Goal: Task Accomplishment & Management: Manage account settings

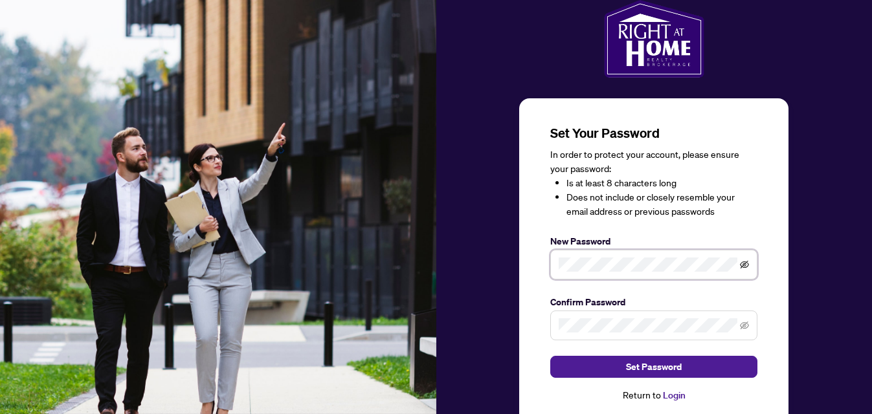
click at [745, 266] on icon "eye-invisible" at bounding box center [745, 265] width 3 height 3
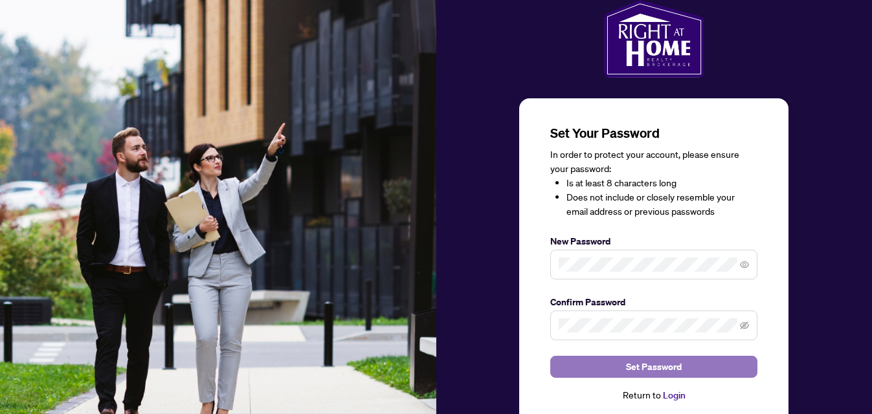
click at [650, 370] on span "Set Password" at bounding box center [654, 367] width 56 height 21
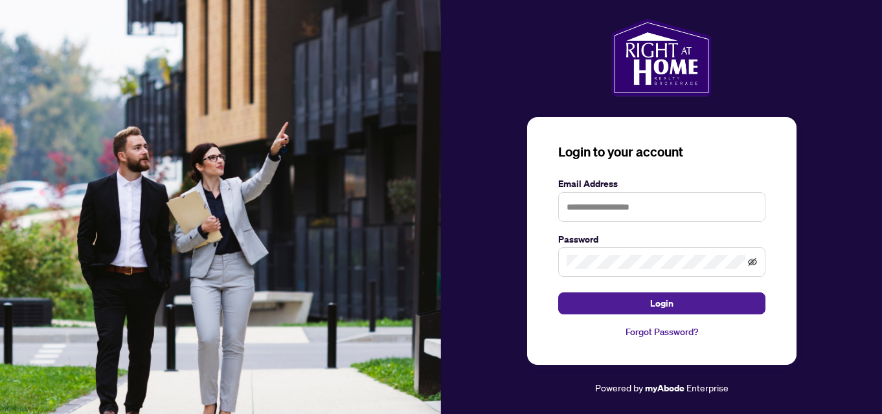
click at [755, 264] on icon "eye-invisible" at bounding box center [752, 262] width 9 height 9
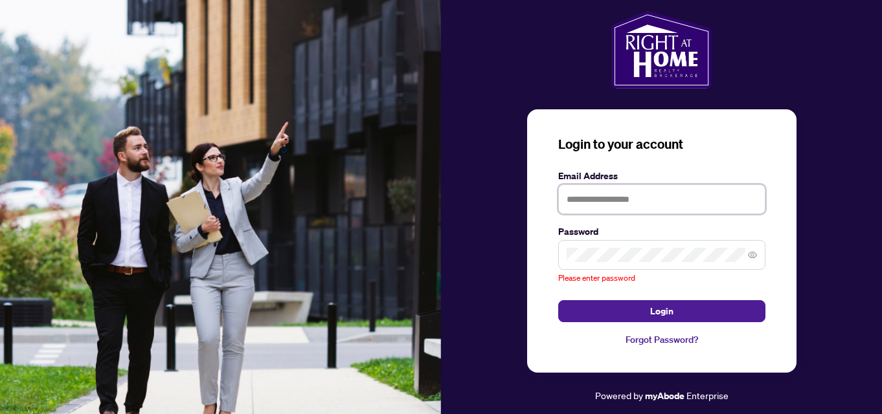
click at [692, 210] on input "text" at bounding box center [661, 200] width 207 height 30
type input "**********"
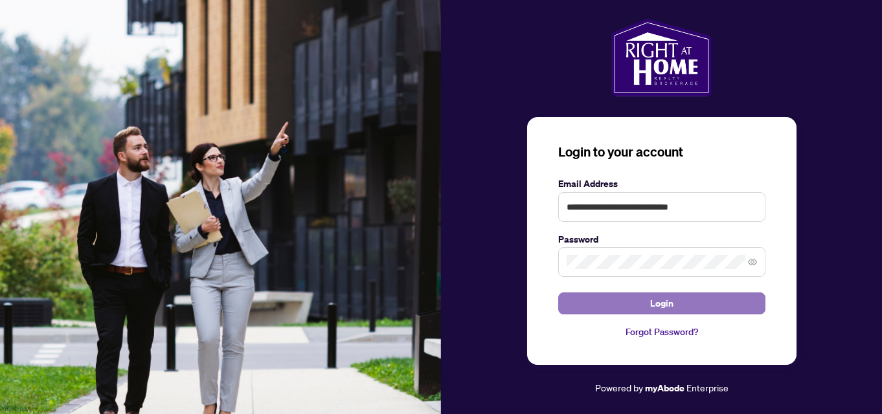
click at [649, 304] on button "Login" at bounding box center [661, 304] width 207 height 22
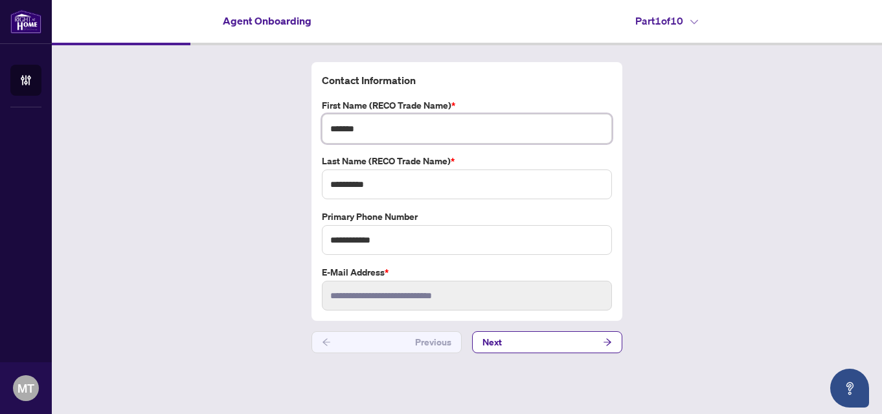
click at [423, 127] on input "*******" at bounding box center [467, 129] width 290 height 30
type input "**********"
click at [561, 339] on button "Next" at bounding box center [547, 343] width 150 height 22
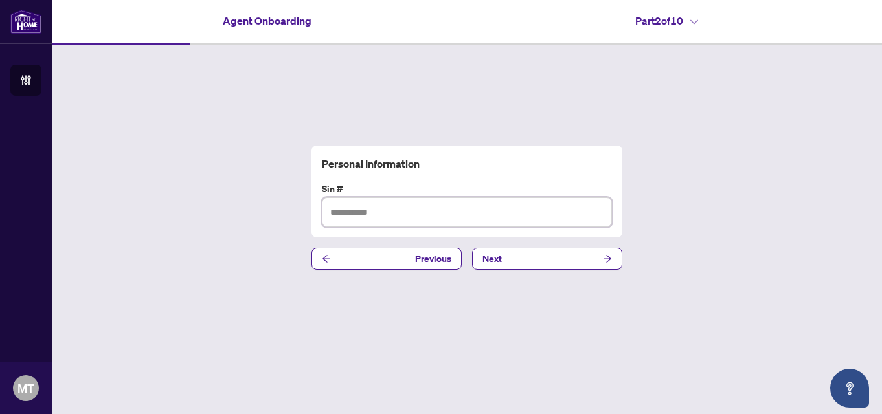
click at [403, 210] on input "text" at bounding box center [467, 213] width 290 height 30
type input "**********"
click at [537, 255] on button "Next" at bounding box center [547, 259] width 150 height 22
click at [414, 207] on input "text" at bounding box center [467, 213] width 290 height 30
paste input "**********"
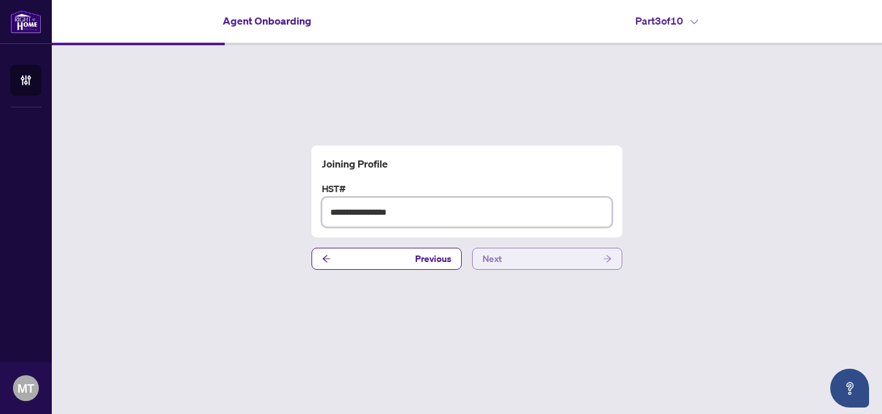
type input "**********"
click at [522, 251] on button "Next" at bounding box center [547, 259] width 150 height 22
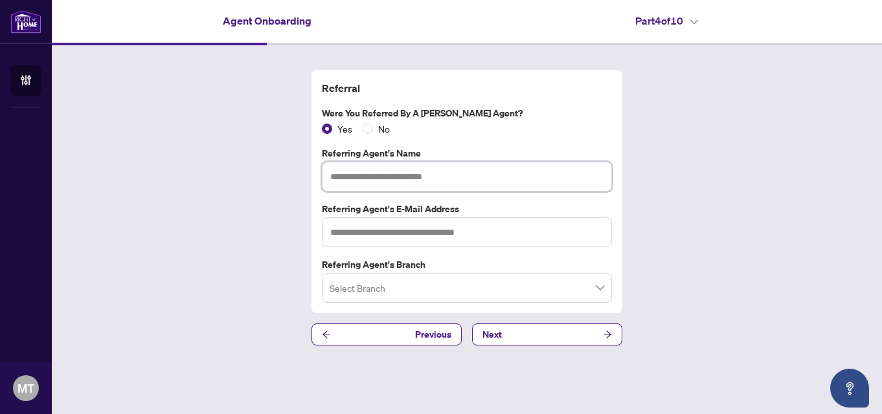
click at [407, 176] on input "text" at bounding box center [467, 177] width 290 height 30
type input "*********"
click at [488, 292] on input "search" at bounding box center [461, 290] width 263 height 28
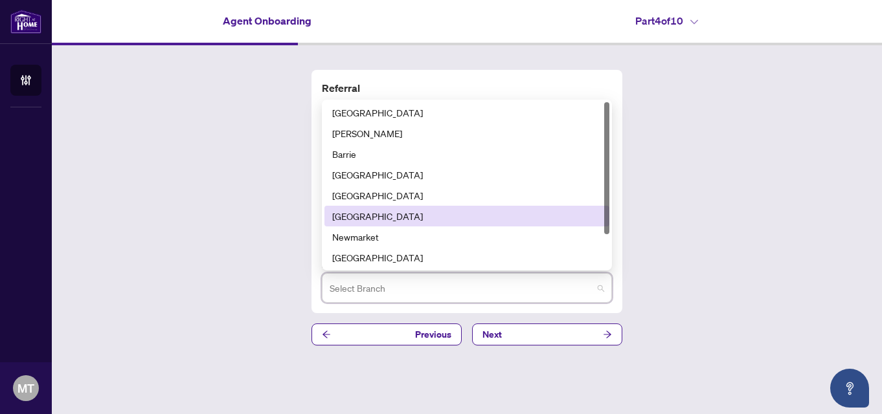
click at [367, 216] on div "[GEOGRAPHIC_DATA]" at bounding box center [466, 216] width 269 height 14
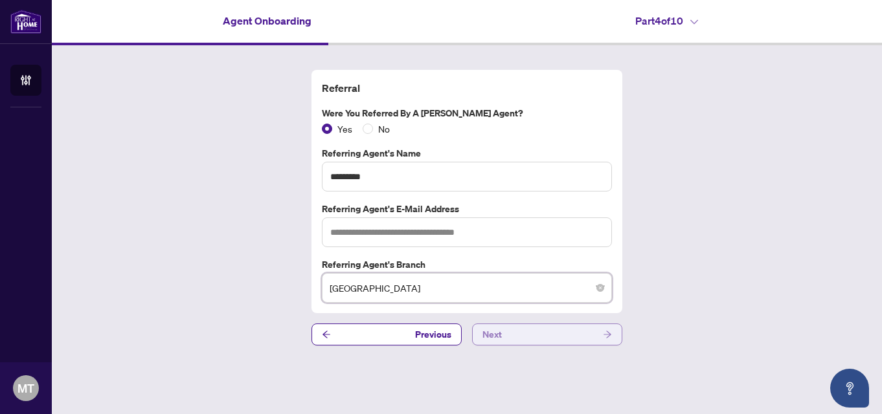
click at [532, 335] on button "Next" at bounding box center [547, 335] width 150 height 22
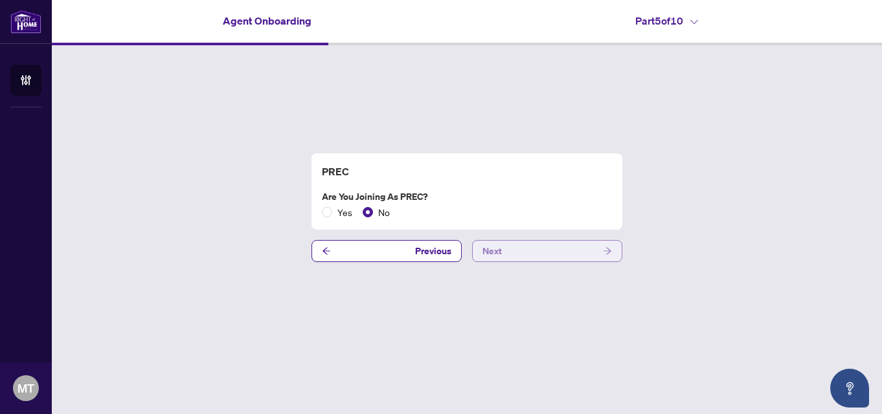
click at [537, 249] on button "Next" at bounding box center [547, 251] width 150 height 22
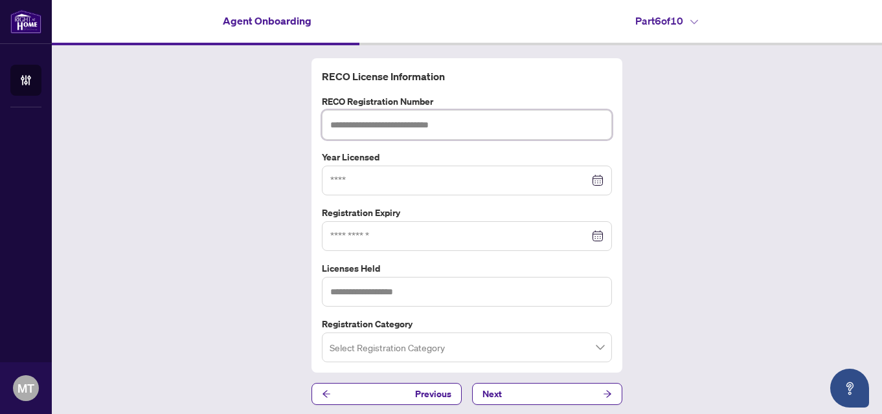
click at [499, 131] on input "text" at bounding box center [467, 125] width 290 height 30
type input "*******"
click at [412, 181] on input at bounding box center [459, 181] width 259 height 14
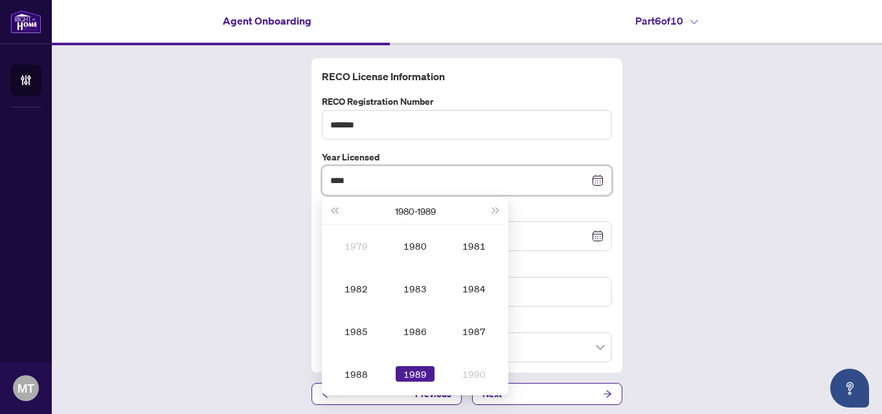
type input "****"
click at [596, 142] on div "RECO License Information RECO Registration Number ******* Year Licensed **** [D…" at bounding box center [467, 216] width 300 height 294
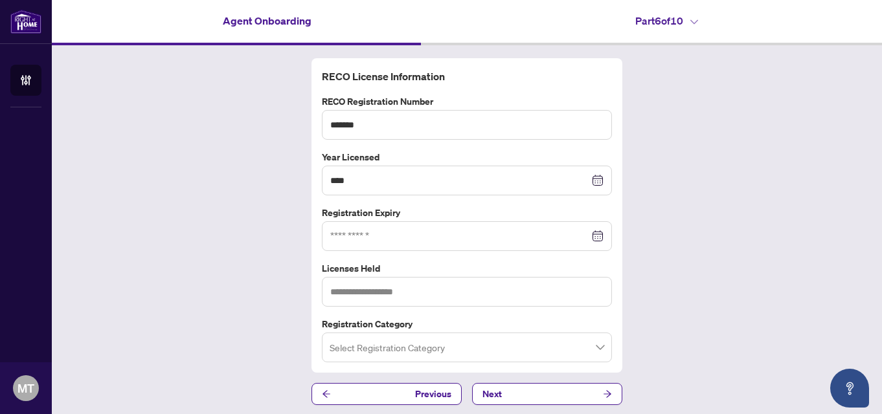
click at [596, 239] on div at bounding box center [466, 236] width 273 height 14
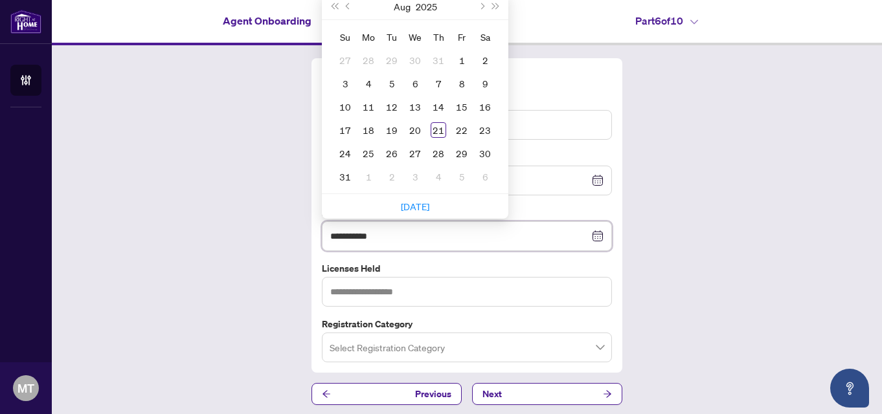
type input "**********"
click at [480, 5] on button "Next month (PageDown)" at bounding box center [481, 7] width 14 height 26
click at [479, 5] on span "Next month (PageDown)" at bounding box center [481, 6] width 6 height 6
click at [479, 6] on button "Next month (PageDown)" at bounding box center [481, 7] width 14 height 26
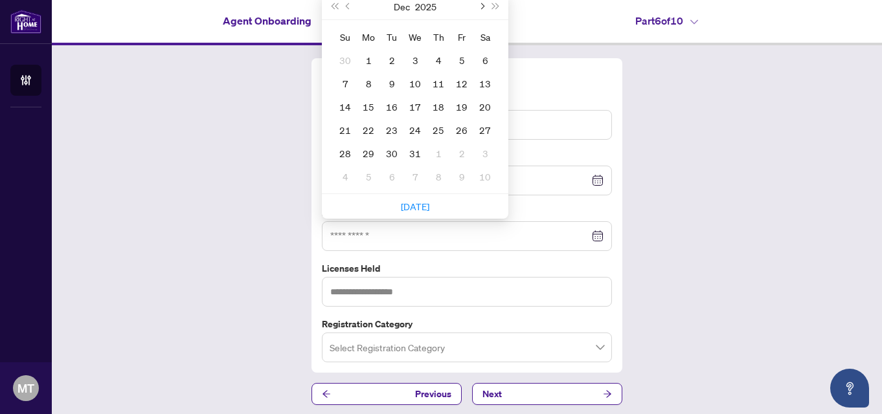
click at [479, 6] on button "Next month (PageDown)" at bounding box center [481, 7] width 14 height 26
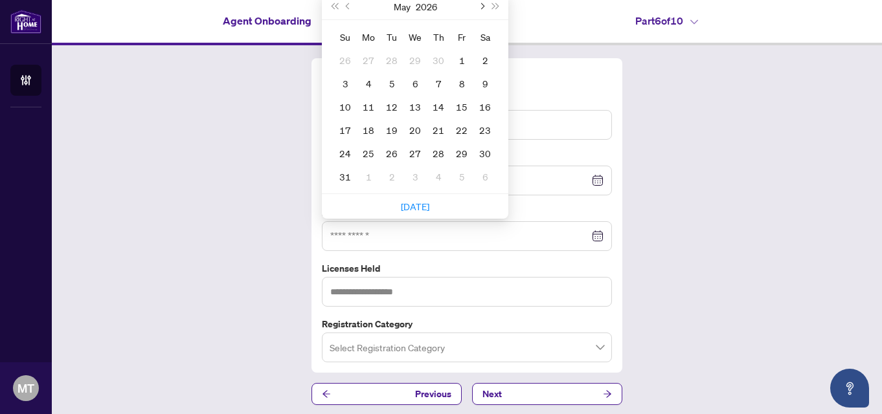
click at [479, 6] on button "Next month (PageDown)" at bounding box center [481, 7] width 14 height 26
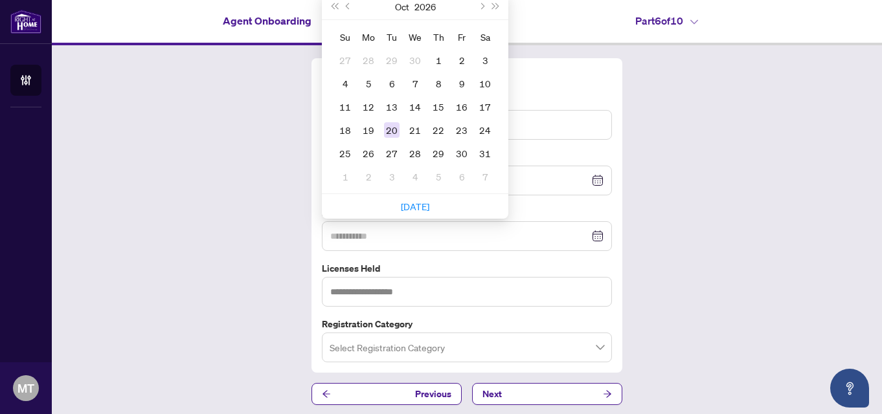
type input "**********"
click at [384, 130] on div "20" at bounding box center [392, 130] width 16 height 16
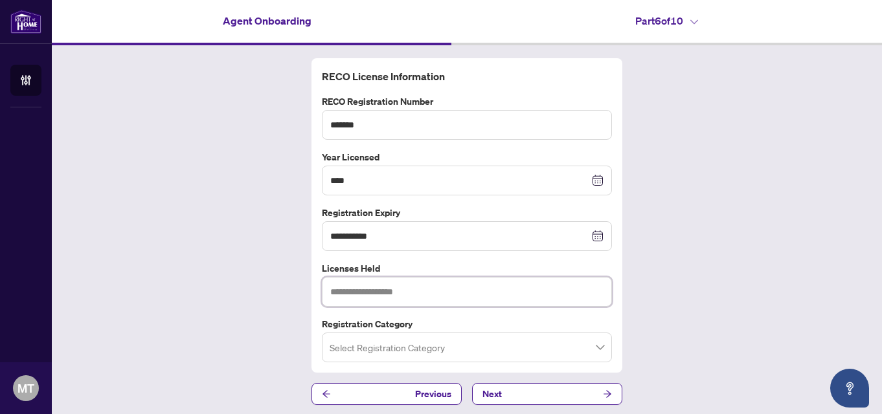
click at [467, 293] on input "text" at bounding box center [467, 292] width 290 height 30
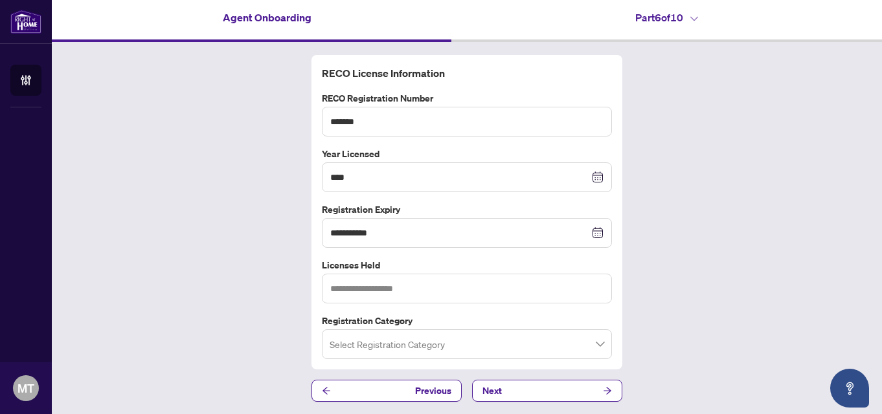
click at [536, 354] on input "search" at bounding box center [461, 346] width 263 height 28
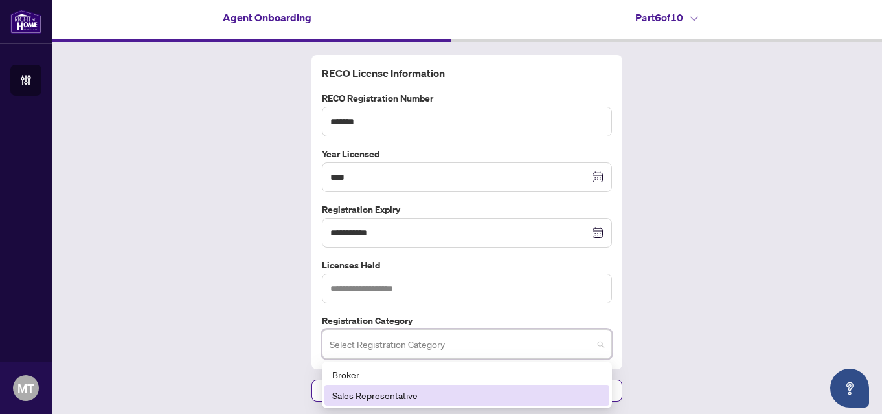
click at [385, 394] on div "Sales Representative" at bounding box center [466, 396] width 269 height 14
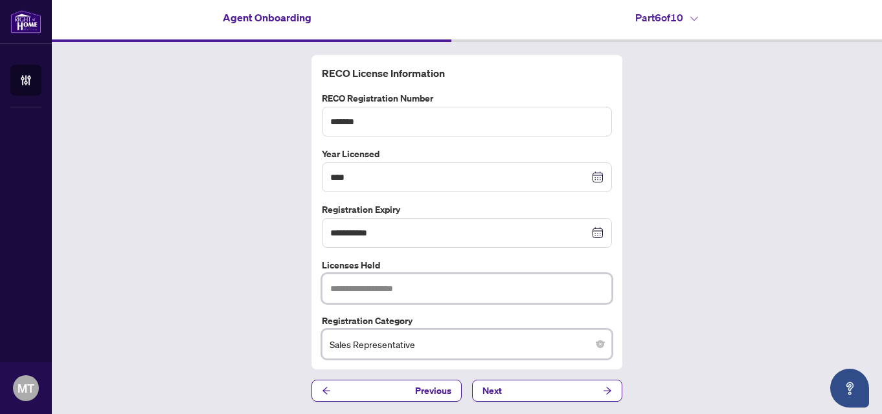
click at [466, 290] on input "text" at bounding box center [467, 289] width 290 height 30
click at [515, 390] on button "Next" at bounding box center [547, 391] width 150 height 22
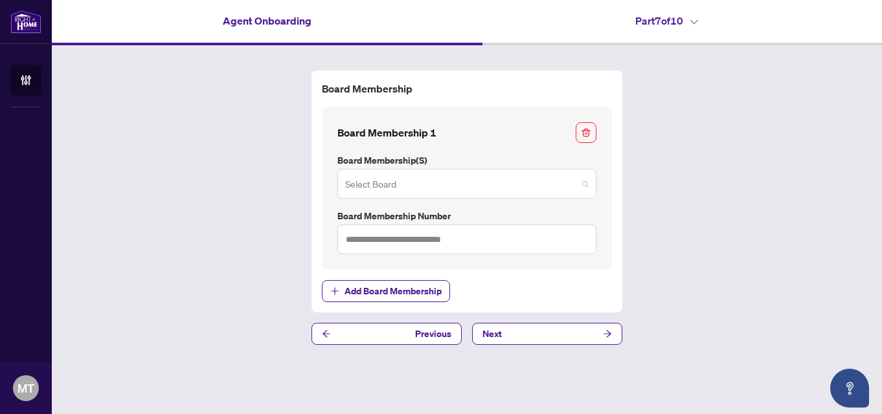
click at [428, 181] on input "search" at bounding box center [461, 186] width 232 height 28
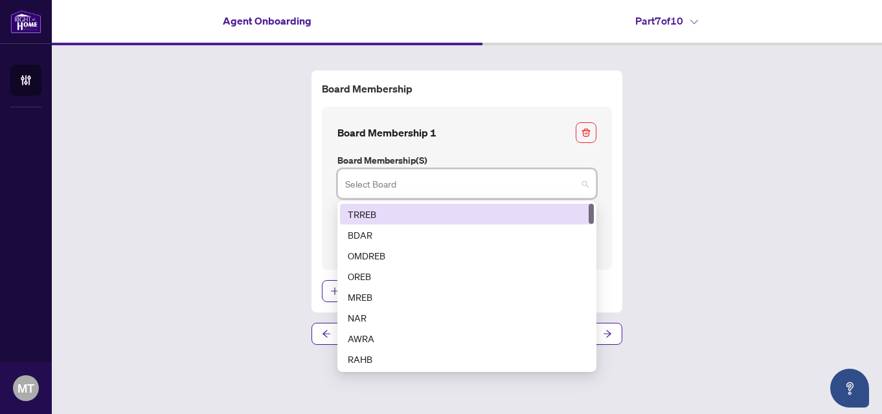
click at [375, 216] on div "TRREB" at bounding box center [467, 214] width 238 height 14
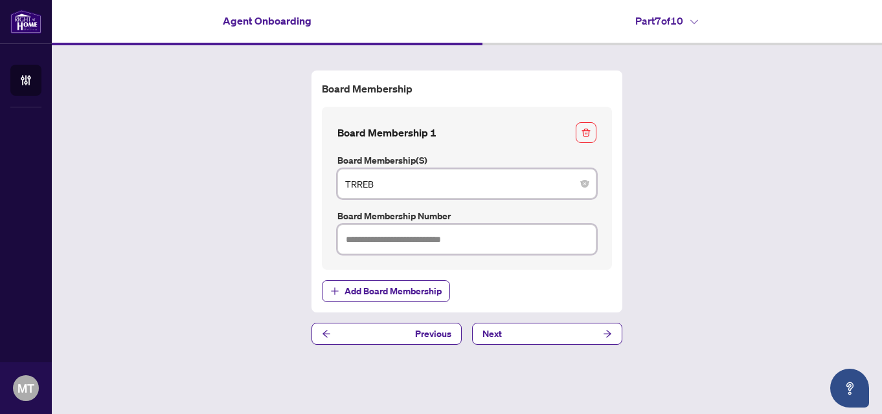
click at [499, 238] on input "text" at bounding box center [466, 240] width 259 height 30
type input "*******"
click at [537, 331] on button "Next" at bounding box center [547, 334] width 150 height 22
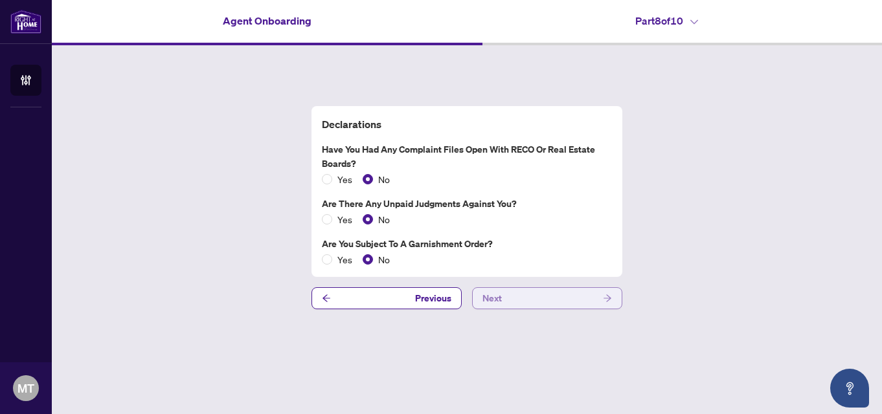
click at [558, 301] on button "Next" at bounding box center [547, 299] width 150 height 22
click at [550, 295] on button "Next" at bounding box center [547, 299] width 150 height 22
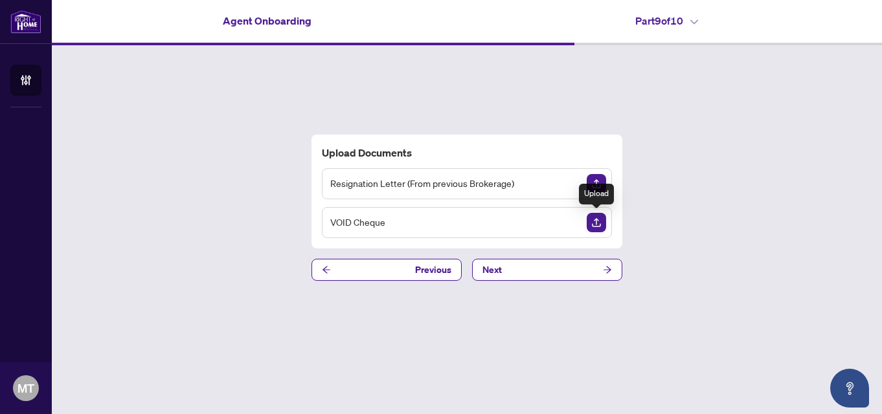
click at [597, 223] on img "Upload Document" at bounding box center [596, 222] width 19 height 19
click at [527, 265] on button "Next" at bounding box center [547, 270] width 150 height 22
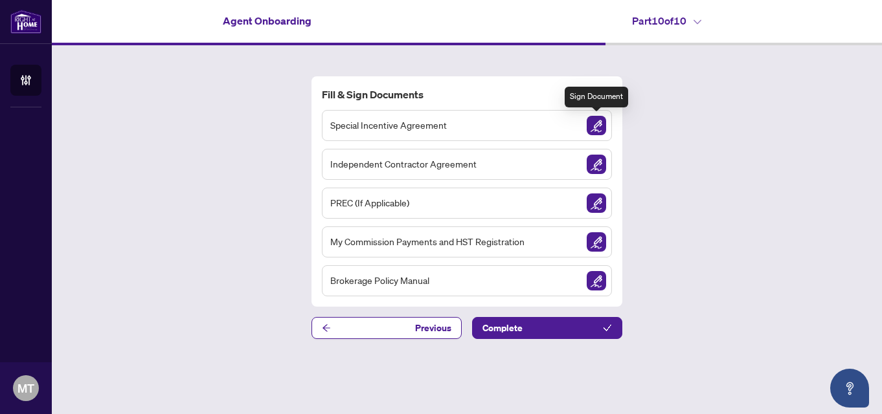
click at [599, 126] on img "Sign Document" at bounding box center [596, 125] width 19 height 19
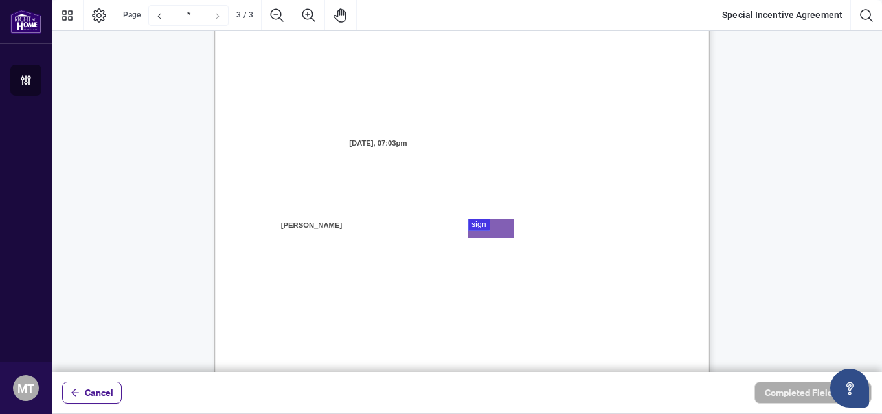
scroll to position [1403, 0]
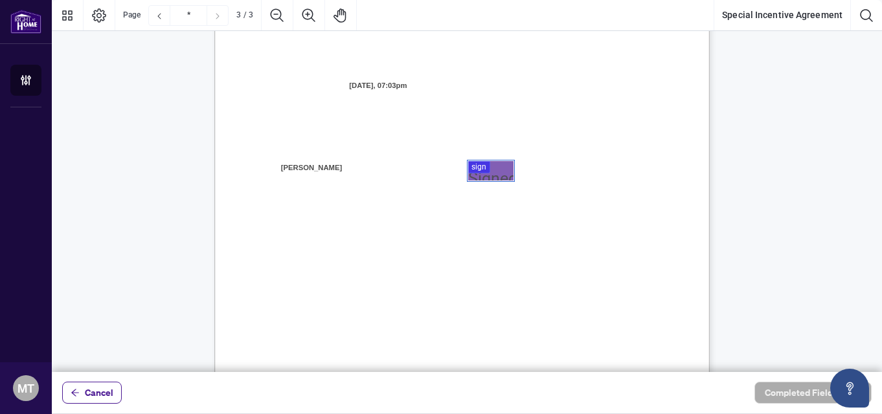
click at [478, 166] on div at bounding box center [467, 186] width 830 height 372
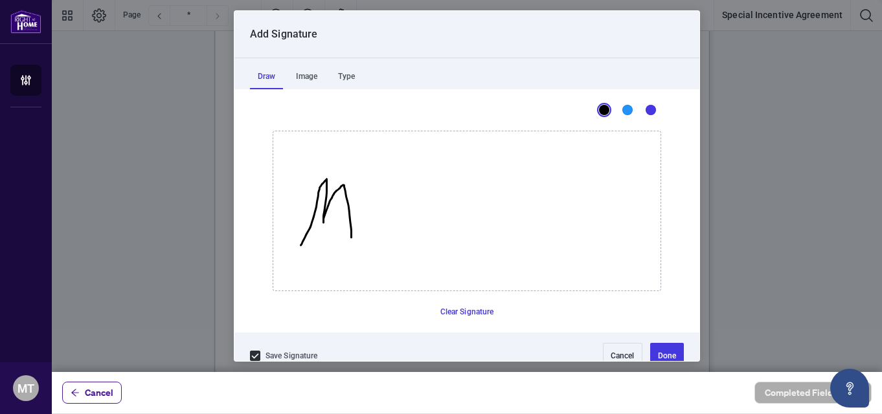
drag, startPoint x: 296, startPoint y: 245, endPoint x: 346, endPoint y: 250, distance: 50.7
click at [346, 250] on icon "Drawing canvas" at bounding box center [466, 210] width 387 height 159
click at [367, 232] on icon "Drawing canvas" at bounding box center [466, 210] width 387 height 159
drag, startPoint x: 367, startPoint y: 197, endPoint x: 451, endPoint y: 189, distance: 84.5
click at [451, 189] on icon "Drawing canvas" at bounding box center [466, 210] width 387 height 159
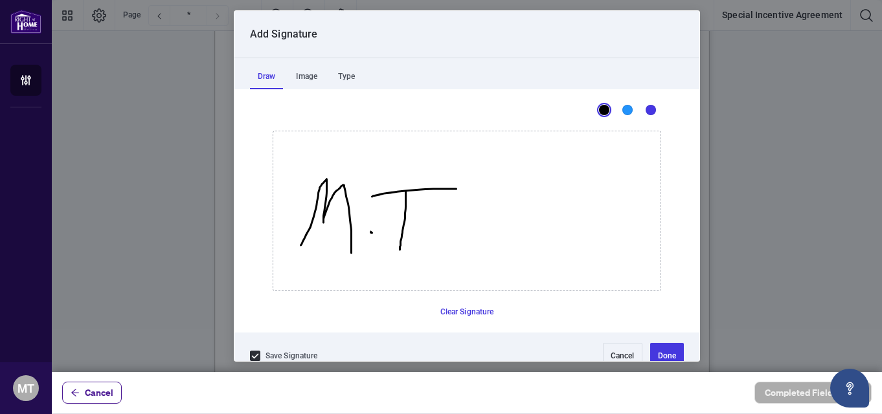
drag, startPoint x: 401, startPoint y: 192, endPoint x: 395, endPoint y: 250, distance: 58.6
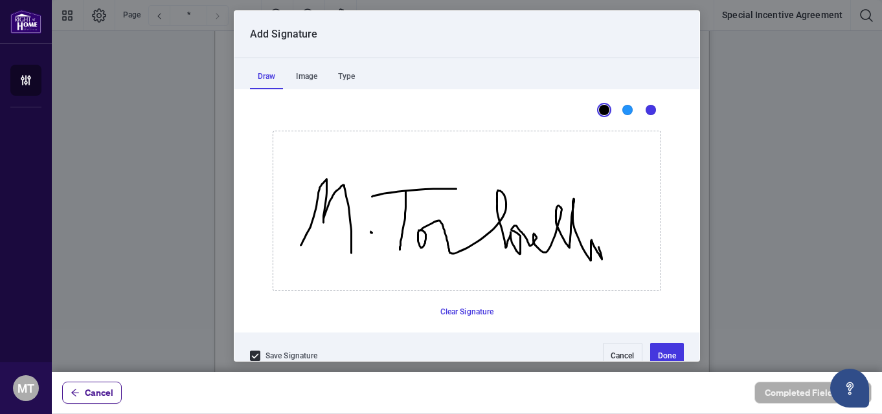
drag, startPoint x: 414, startPoint y: 231, endPoint x: 593, endPoint y: 238, distance: 179.5
click at [594, 245] on icon "Drawing canvas" at bounding box center [466, 210] width 387 height 159
click at [588, 221] on icon "Drawing canvas" at bounding box center [466, 210] width 387 height 159
drag, startPoint x: 481, startPoint y: 213, endPoint x: 507, endPoint y: 207, distance: 26.7
click at [507, 207] on icon "Drawing canvas" at bounding box center [466, 210] width 387 height 159
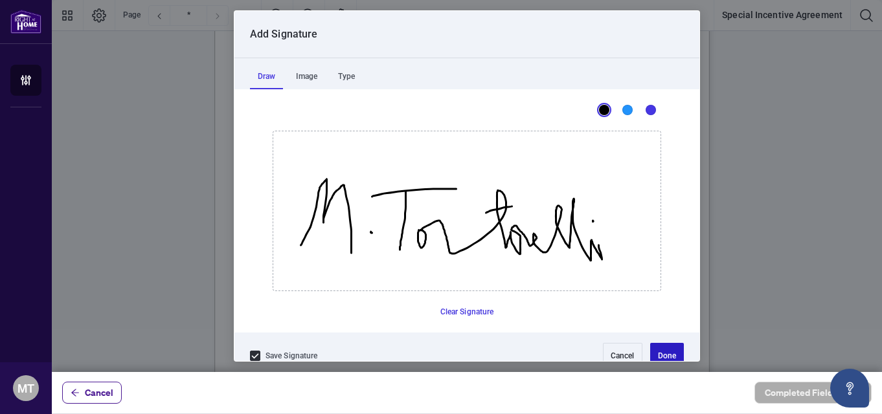
click at [655, 352] on button "Done" at bounding box center [667, 356] width 34 height 26
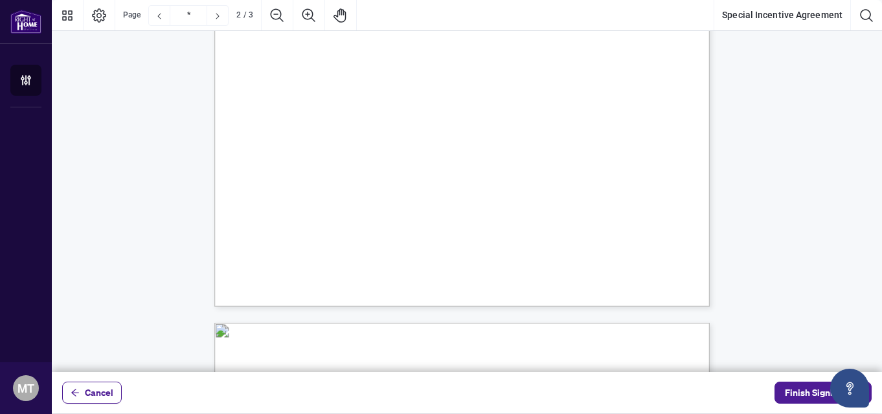
scroll to position [993, 0]
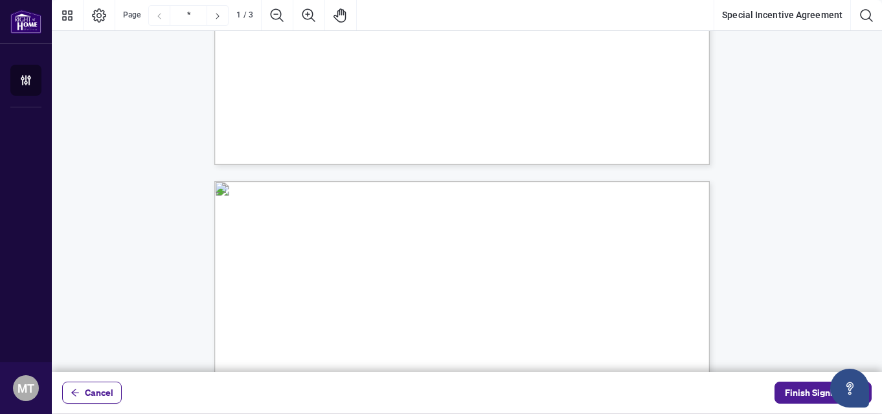
type input "*"
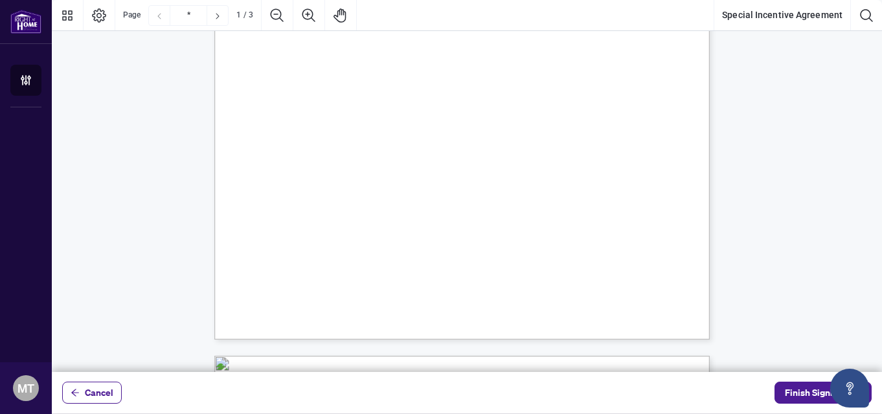
scroll to position [0, 0]
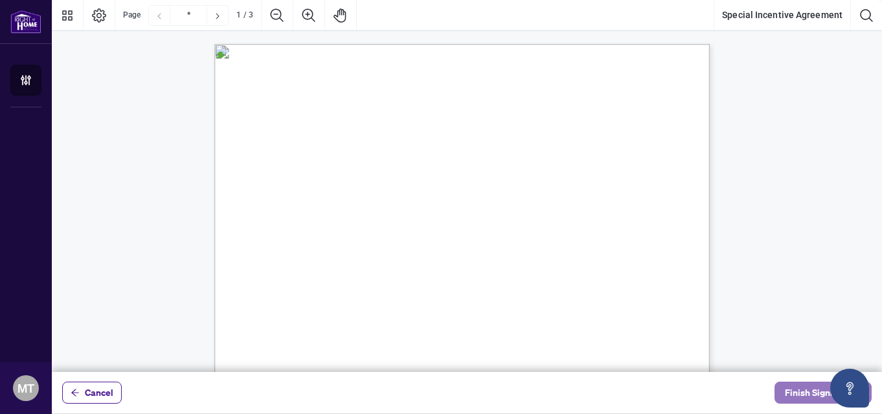
click at [818, 395] on span "Finish Signing" at bounding box center [814, 393] width 58 height 21
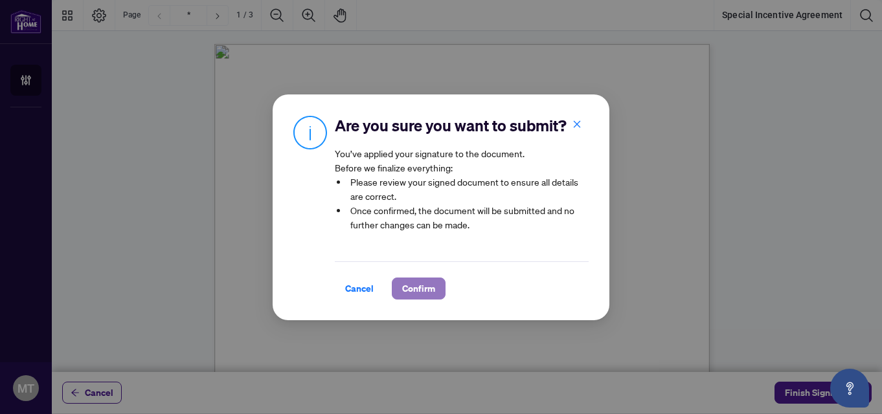
click at [412, 299] on span "Confirm" at bounding box center [418, 288] width 33 height 21
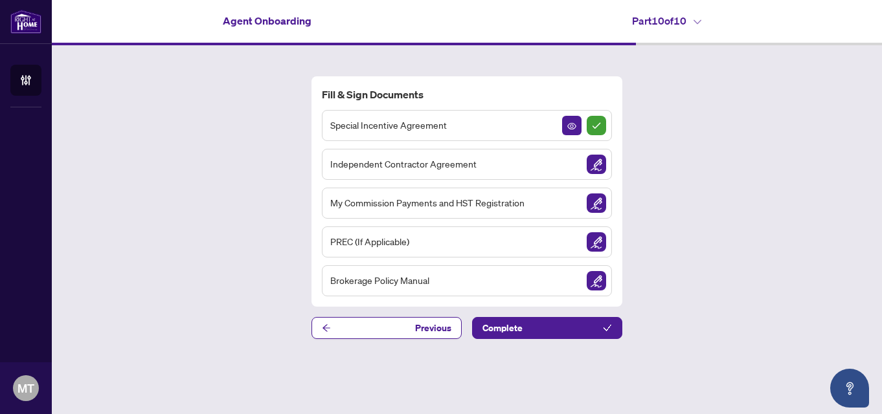
click at [523, 164] on div "Independent Contractor Agreement" at bounding box center [467, 164] width 290 height 31
click at [597, 164] on img "Sign Document" at bounding box center [596, 164] width 19 height 19
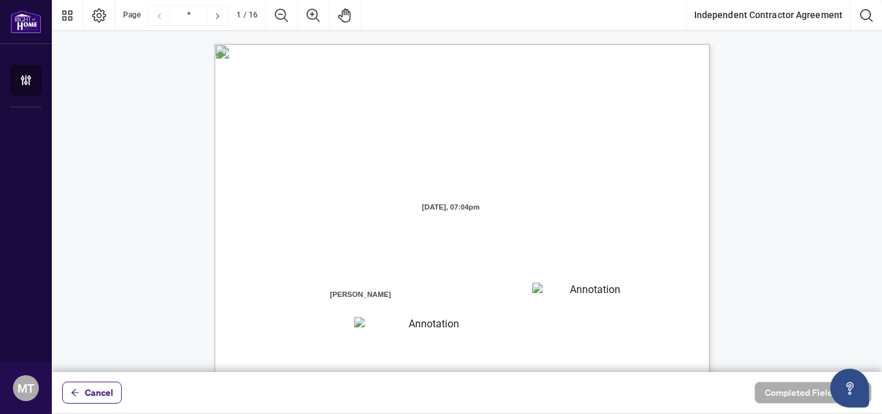
click at [579, 295] on textarea "01K2N7ZVXADQDZS13CP82GTG0Z" at bounding box center [590, 292] width 117 height 19
type textarea "**********"
click at [409, 324] on textarea "**********" at bounding box center [428, 325] width 148 height 17
type textarea "**********"
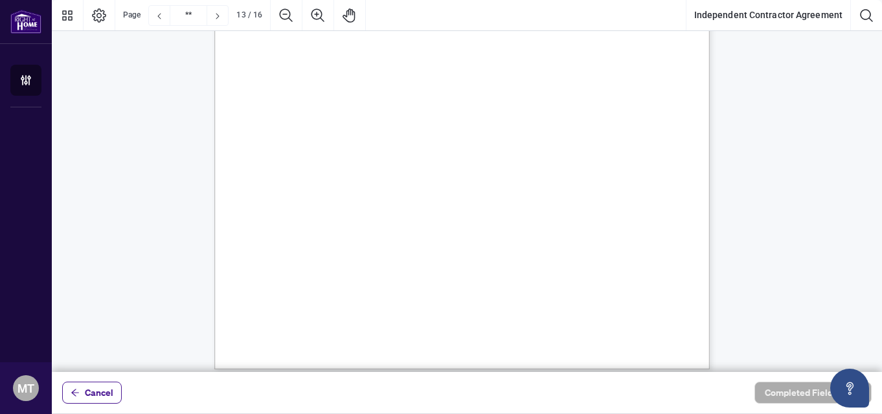
scroll to position [7986, 0]
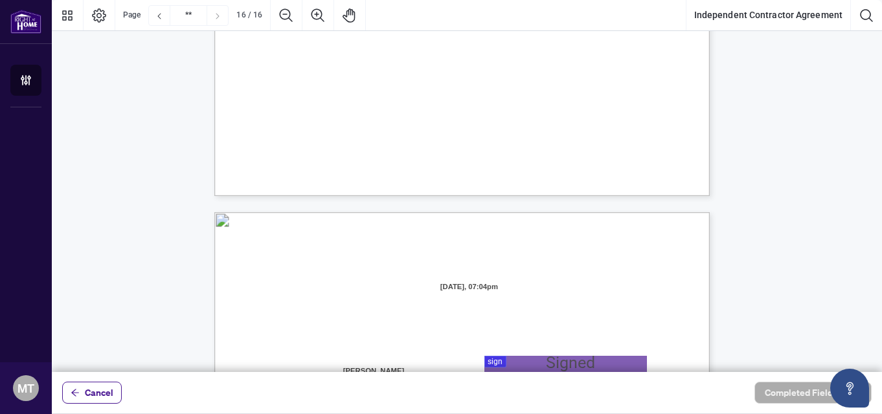
type input "**"
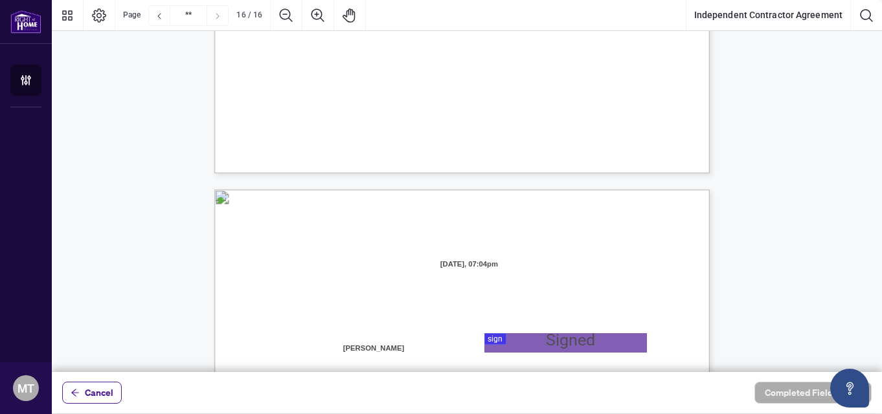
scroll to position [9822, 0]
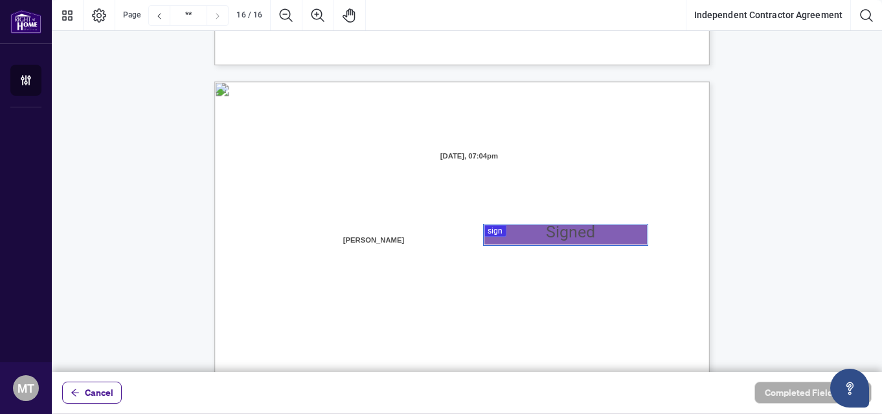
click at [561, 227] on div at bounding box center [467, 186] width 830 height 372
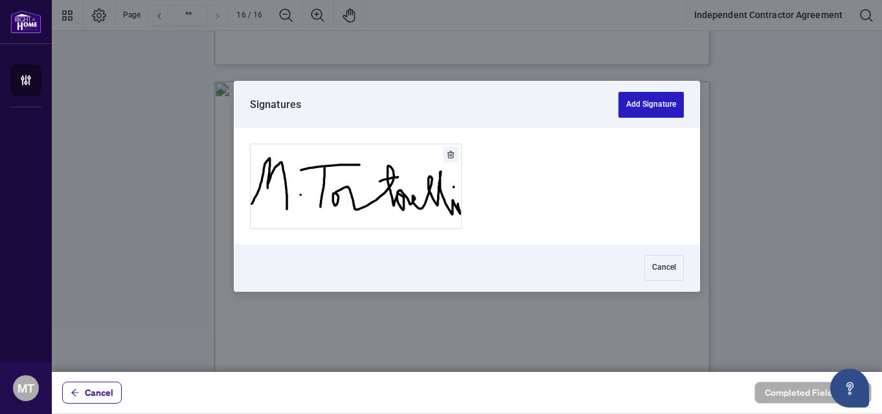
click at [649, 106] on button "Add Signature" at bounding box center [650, 105] width 65 height 26
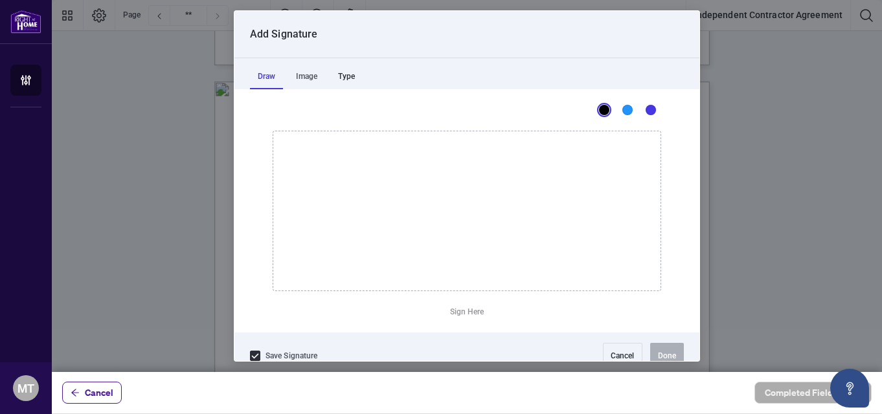
click at [348, 79] on div "Type" at bounding box center [346, 76] width 32 height 26
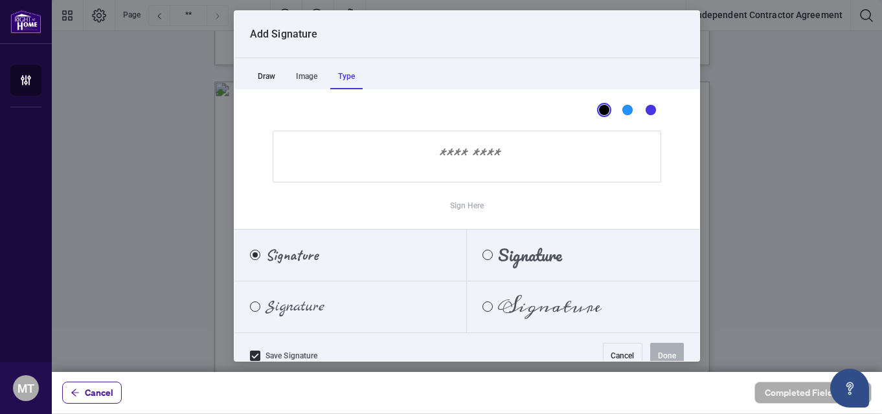
click at [259, 79] on div "Draw" at bounding box center [266, 76] width 33 height 26
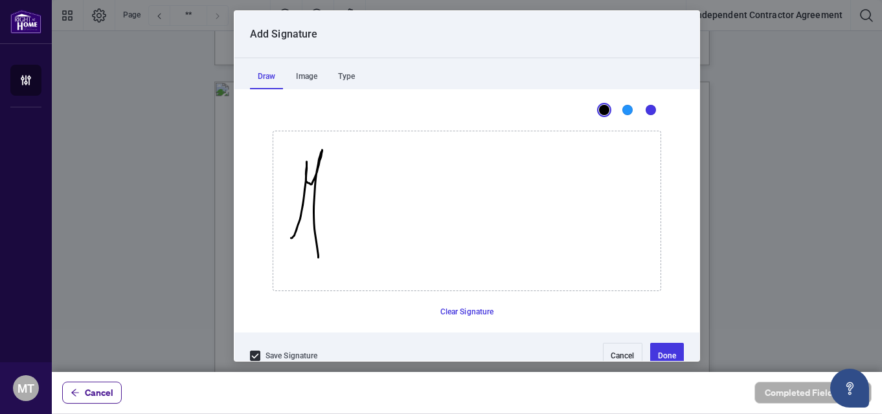
drag, startPoint x: 295, startPoint y: 220, endPoint x: 330, endPoint y: 242, distance: 40.8
click at [314, 256] on icon "Drawing canvas" at bounding box center [466, 210] width 387 height 159
drag, startPoint x: 333, startPoint y: 231, endPoint x: 341, endPoint y: 223, distance: 11.5
click at [333, 231] on icon "Drawing canvas" at bounding box center [466, 210] width 387 height 159
drag, startPoint x: 338, startPoint y: 181, endPoint x: 392, endPoint y: 176, distance: 54.6
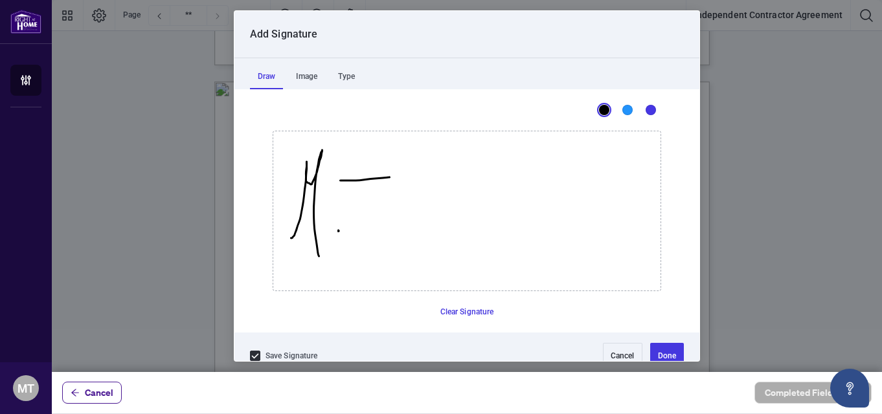
click at [392, 176] on icon "Drawing canvas" at bounding box center [466, 210] width 387 height 159
drag, startPoint x: 363, startPoint y: 183, endPoint x: 363, endPoint y: 238, distance: 55.7
click at [361, 242] on icon "Drawing canvas" at bounding box center [466, 210] width 387 height 159
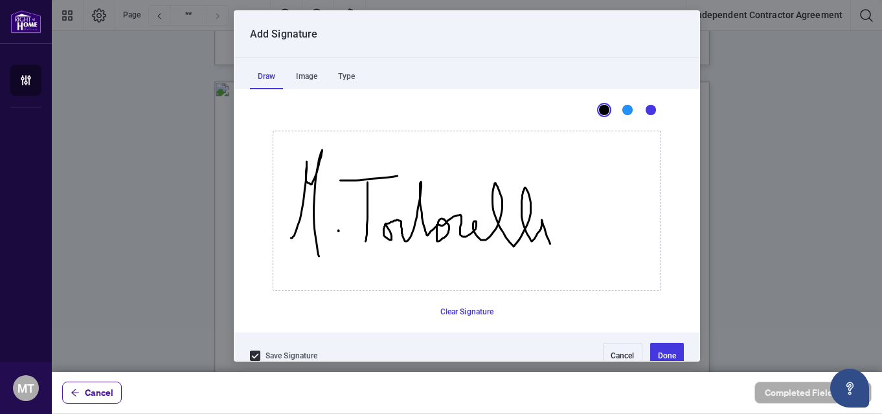
drag, startPoint x: 381, startPoint y: 224, endPoint x: 541, endPoint y: 238, distance: 161.2
click at [543, 238] on icon "Drawing canvas" at bounding box center [466, 210] width 387 height 159
click at [543, 198] on icon "Drawing canvas" at bounding box center [466, 210] width 387 height 159
drag, startPoint x: 401, startPoint y: 206, endPoint x: 460, endPoint y: 199, distance: 59.3
click at [460, 199] on icon "Drawing canvas" at bounding box center [466, 210] width 387 height 159
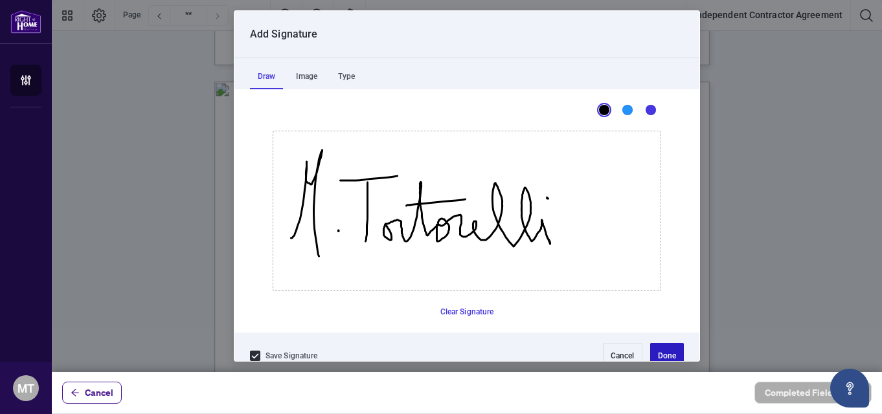
click at [657, 352] on button "Done" at bounding box center [667, 356] width 34 height 26
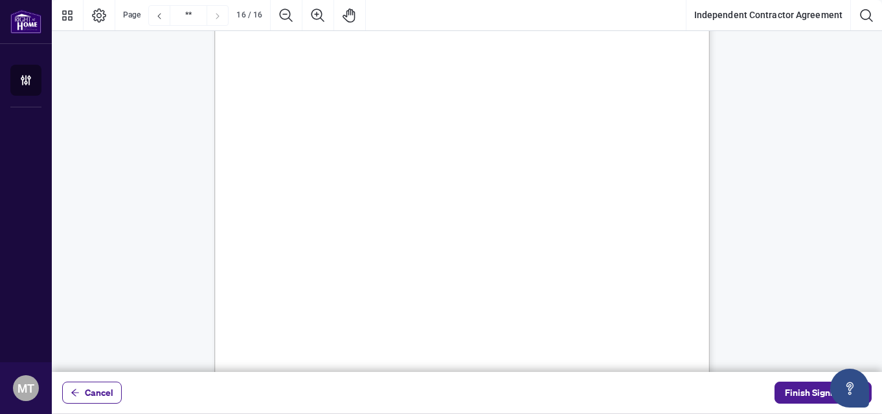
scroll to position [10185, 0]
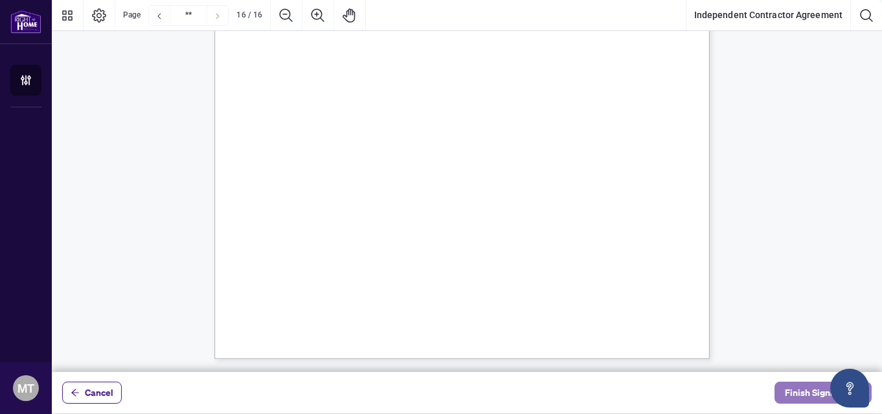
click at [811, 398] on span "Finish Signing" at bounding box center [814, 393] width 58 height 21
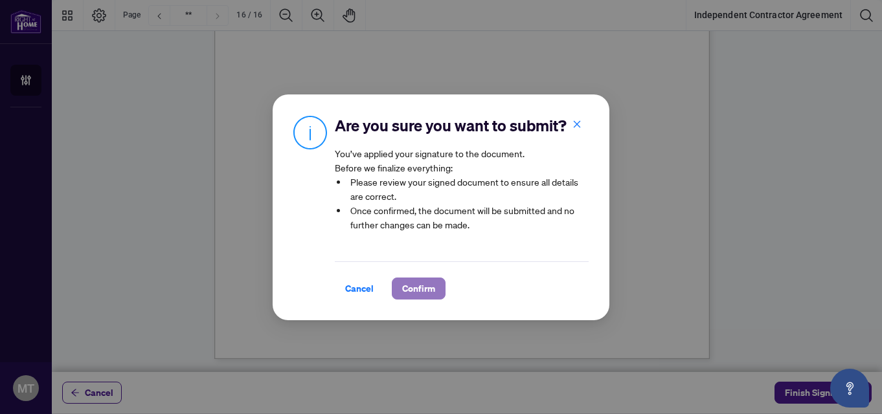
click at [411, 299] on span "Confirm" at bounding box center [418, 288] width 33 height 21
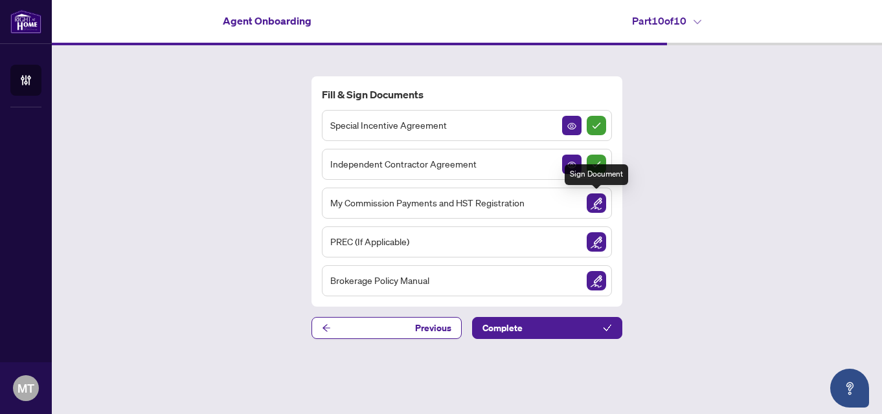
click at [593, 205] on img "Sign Document" at bounding box center [596, 203] width 19 height 19
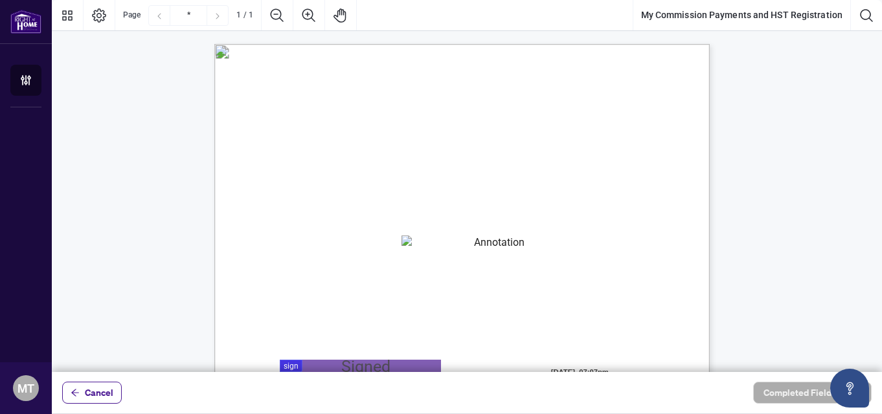
click at [494, 245] on textarea "01K2N82W0617PR3KA8X9DYAB9F" at bounding box center [494, 245] width 186 height 19
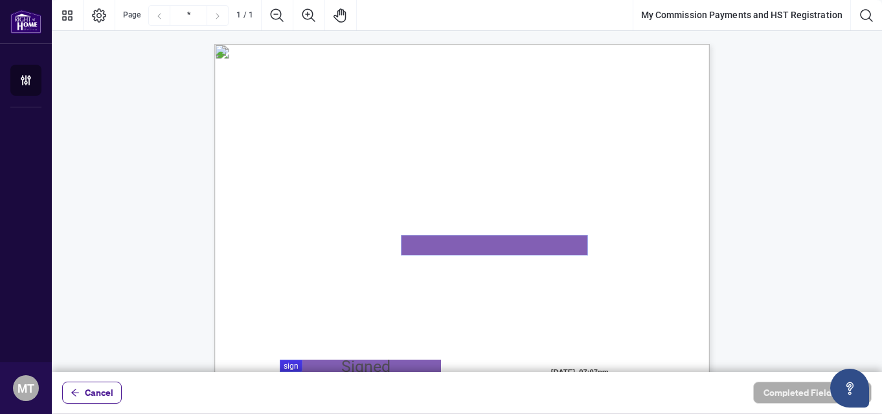
paste textarea "**********"
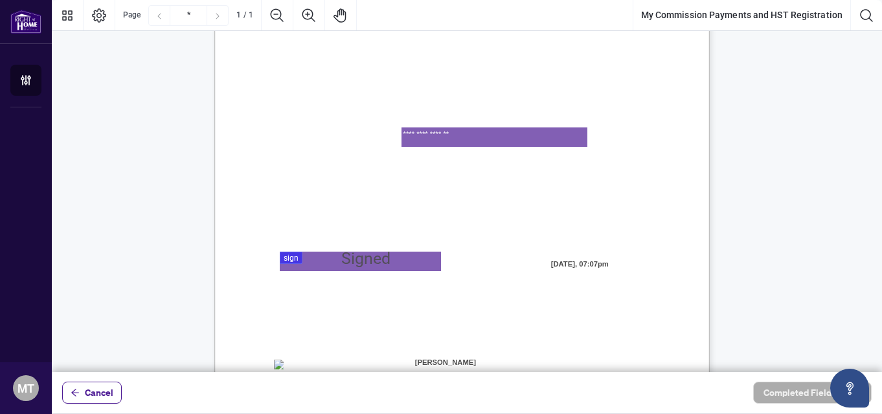
type textarea "**********"
click at [359, 256] on div at bounding box center [467, 186] width 830 height 372
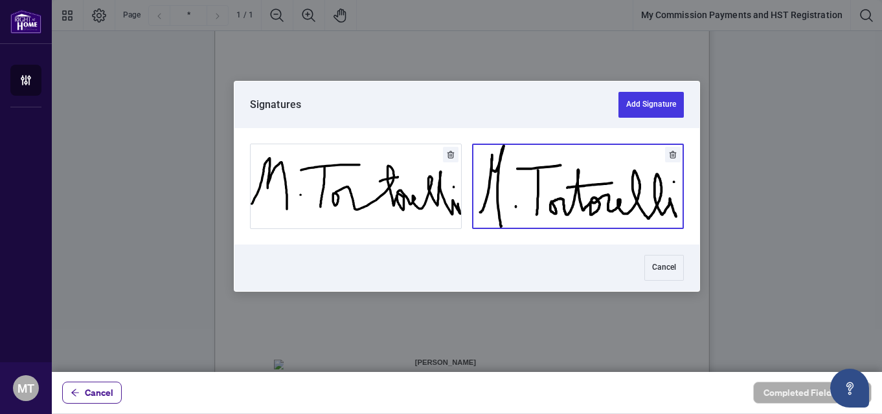
click at [550, 194] on button "Add Signature" at bounding box center [578, 186] width 210 height 84
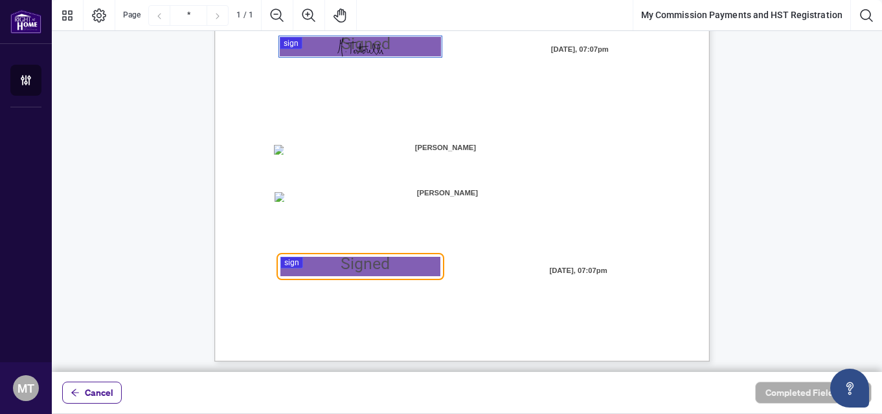
scroll to position [326, 0]
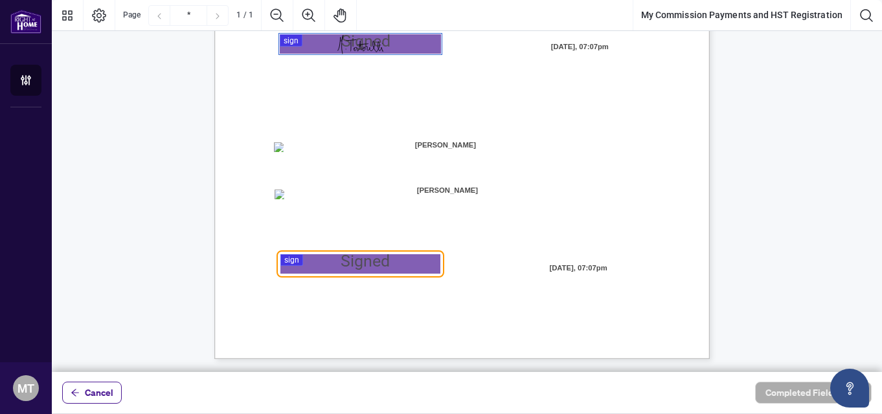
click at [348, 264] on div at bounding box center [467, 186] width 830 height 372
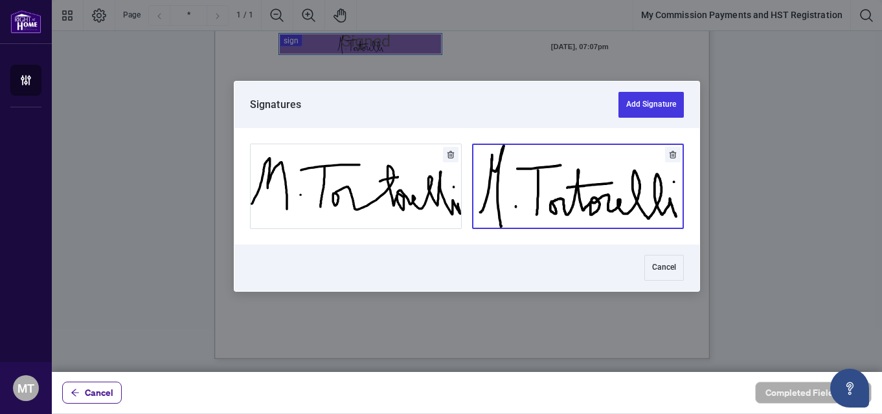
click at [564, 198] on button "Add Signature" at bounding box center [578, 186] width 210 height 84
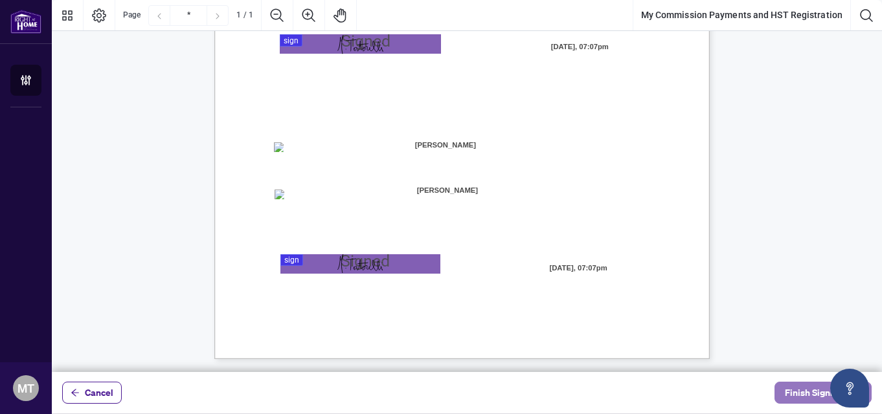
click at [811, 394] on span "Finish Signing" at bounding box center [814, 393] width 58 height 21
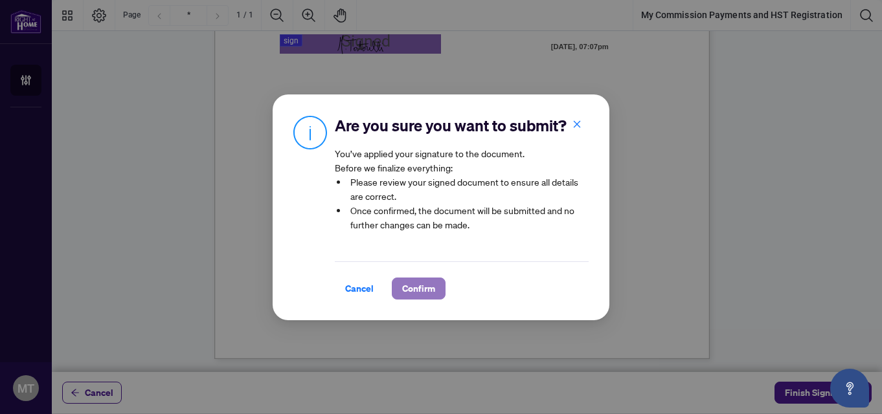
click at [422, 297] on span "Confirm" at bounding box center [418, 288] width 33 height 21
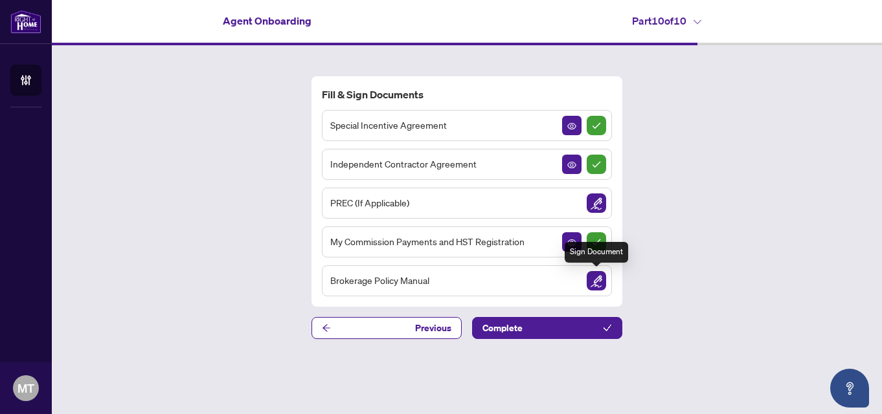
click at [602, 283] on img "Sign Document" at bounding box center [596, 280] width 19 height 19
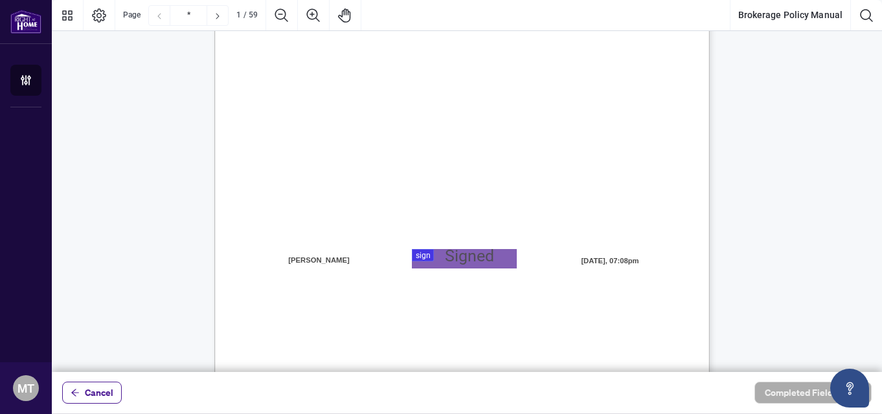
scroll to position [324, 0]
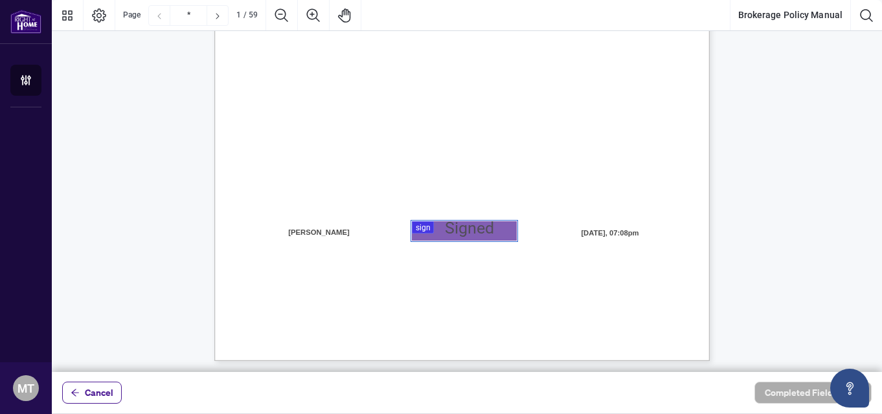
click at [466, 227] on div at bounding box center [467, 186] width 830 height 372
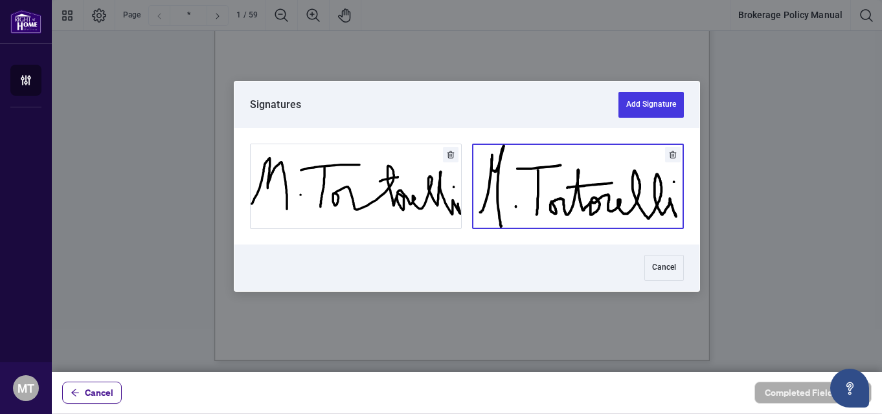
click at [579, 192] on button "Add Signature" at bounding box center [578, 186] width 210 height 84
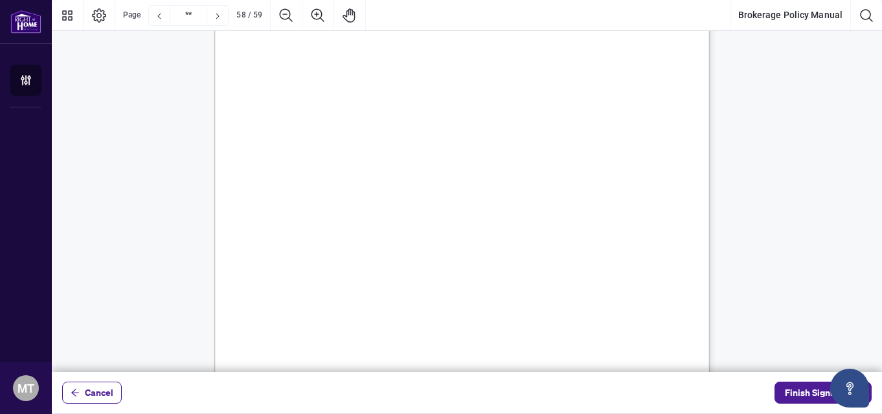
scroll to position [37667, 0]
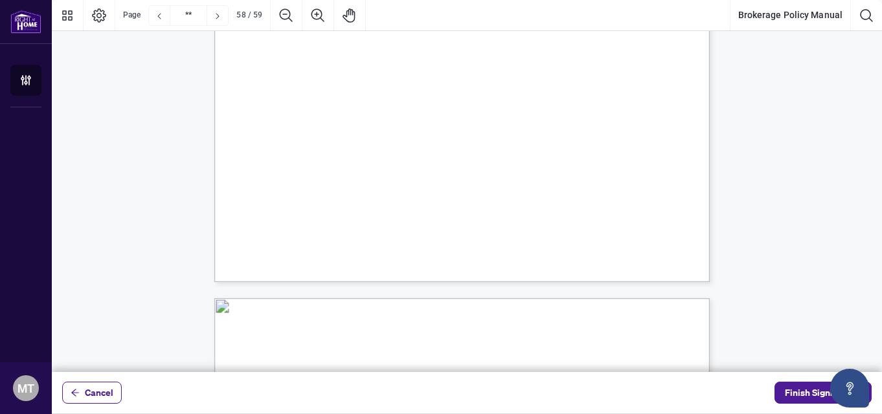
type input "**"
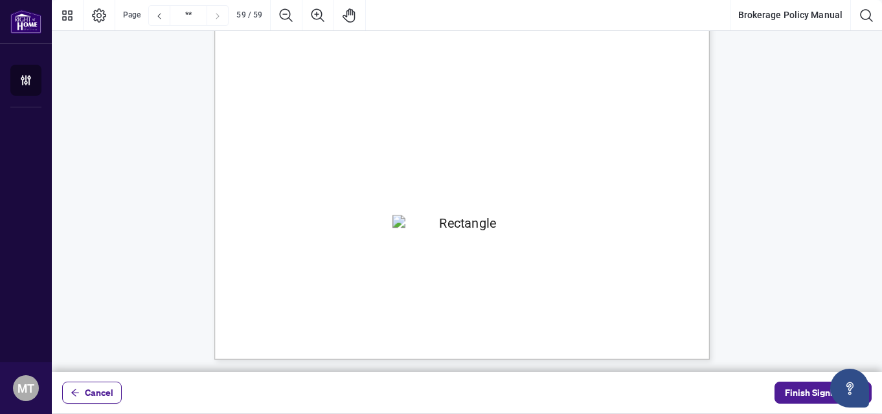
scroll to position [38448, 0]
click at [806, 392] on span "Finish Signing" at bounding box center [814, 393] width 58 height 21
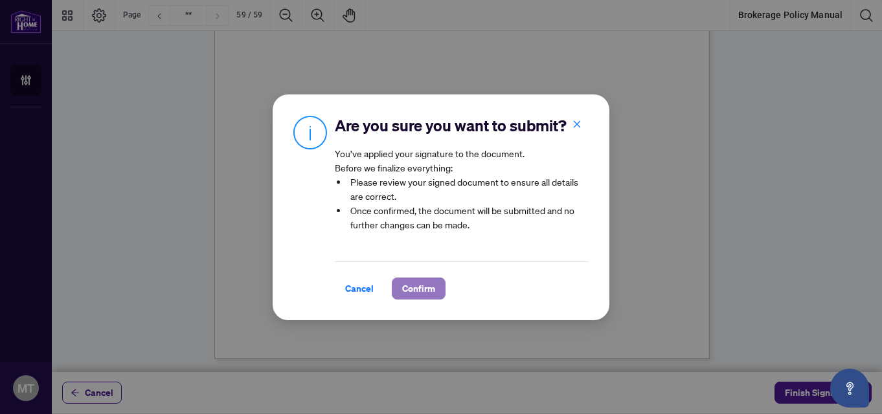
click at [414, 299] on span "Confirm" at bounding box center [418, 288] width 33 height 21
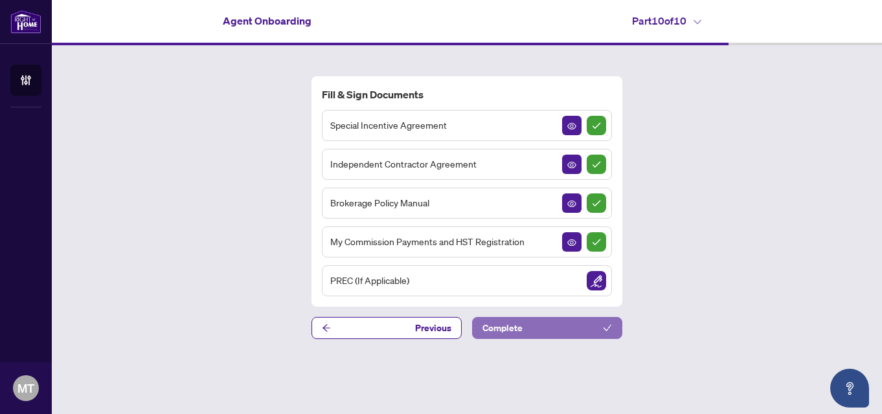
click at [524, 326] on button "Complete" at bounding box center [547, 328] width 150 height 22
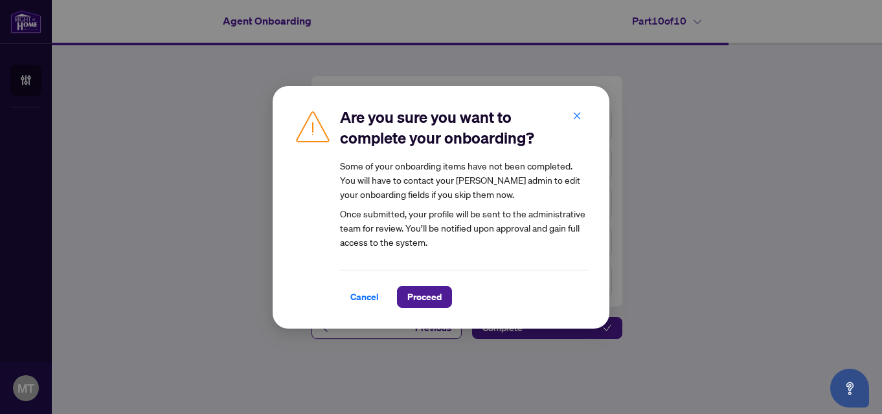
click at [577, 115] on icon "close" at bounding box center [577, 116] width 7 height 7
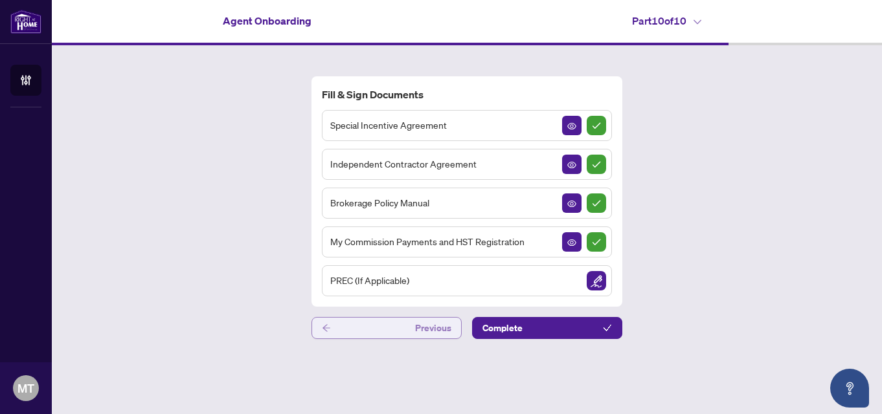
click at [378, 327] on button "Previous" at bounding box center [386, 328] width 150 height 22
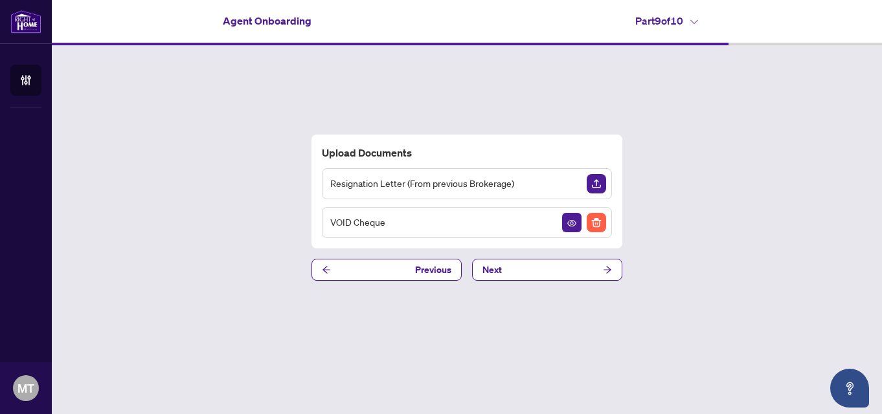
click at [599, 184] on img "Upload Document" at bounding box center [596, 183] width 19 height 19
click at [565, 184] on button "button" at bounding box center [571, 183] width 19 height 19
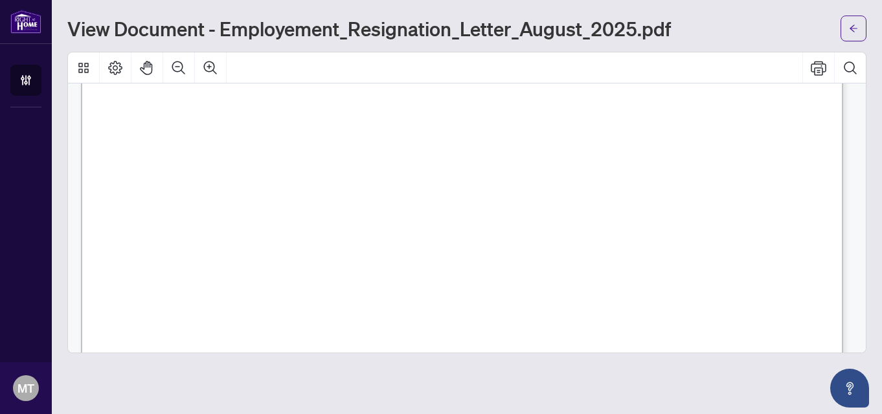
scroll to position [743, 0]
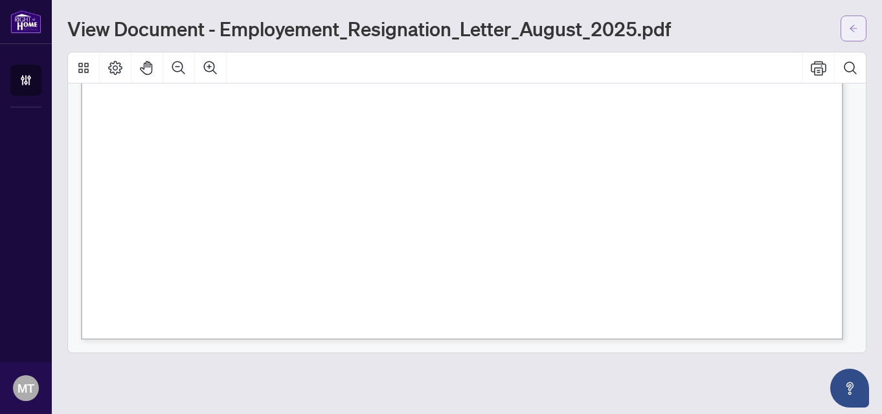
click at [851, 31] on icon "arrow-left" at bounding box center [853, 28] width 9 height 9
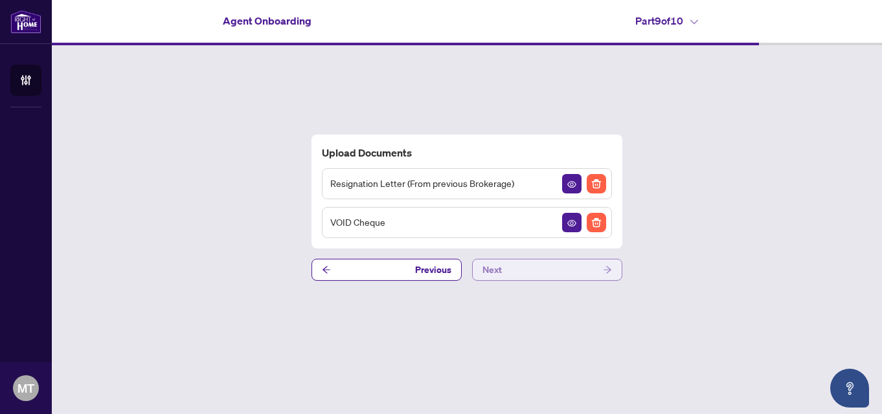
click at [567, 269] on button "Next" at bounding box center [547, 270] width 150 height 22
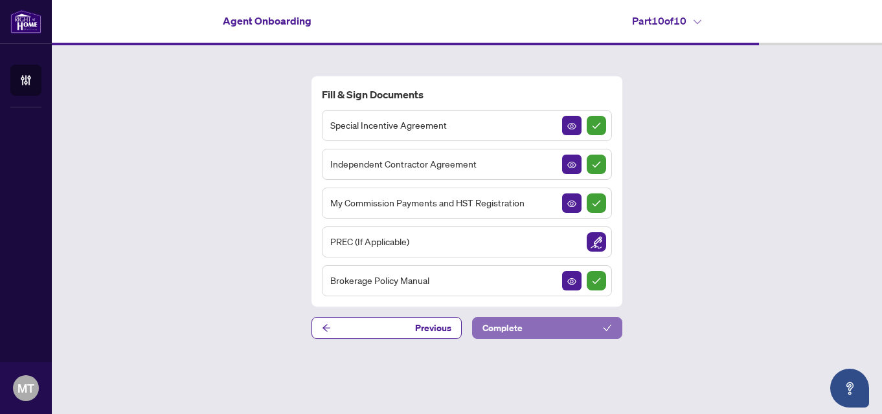
click at [538, 328] on button "Complete" at bounding box center [547, 328] width 150 height 22
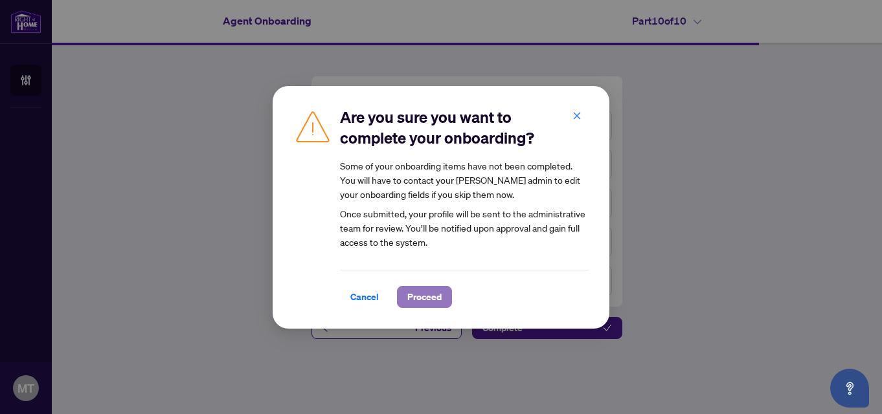
click at [425, 295] on span "Proceed" at bounding box center [424, 297] width 34 height 21
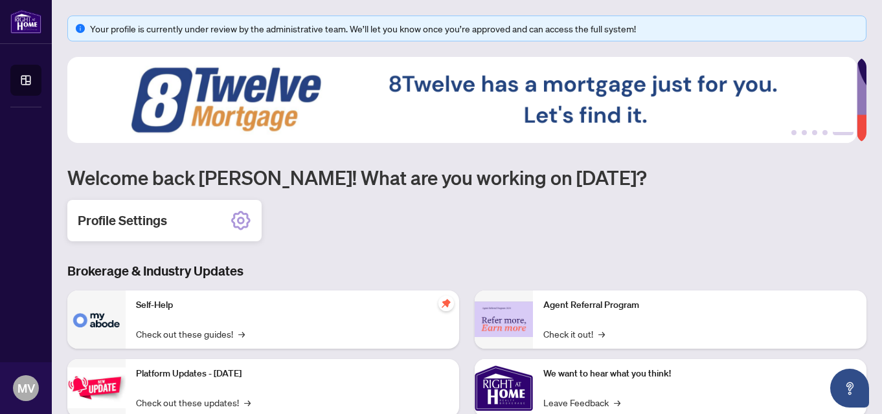
click at [185, 225] on div "Profile Settings" at bounding box center [164, 220] width 194 height 41
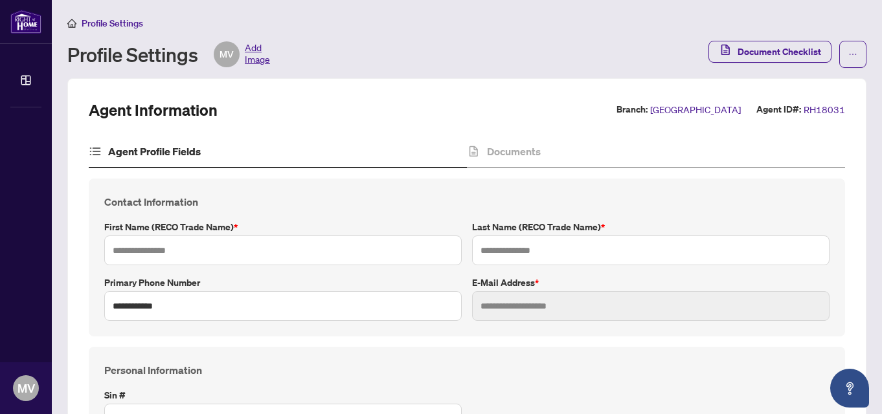
type input "**********"
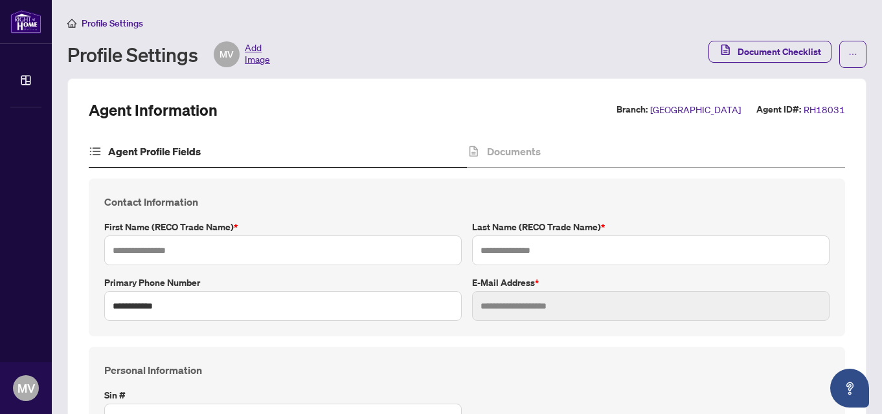
type input "*********"
type input "*******"
type input "****"
type input "**********"
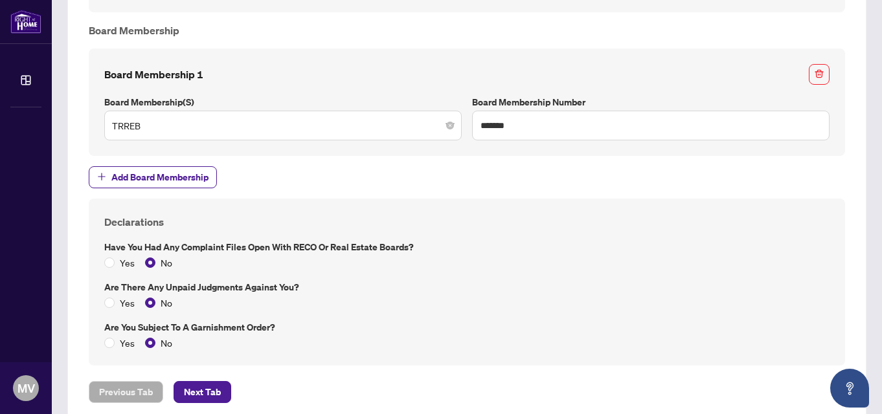
scroll to position [1105, 0]
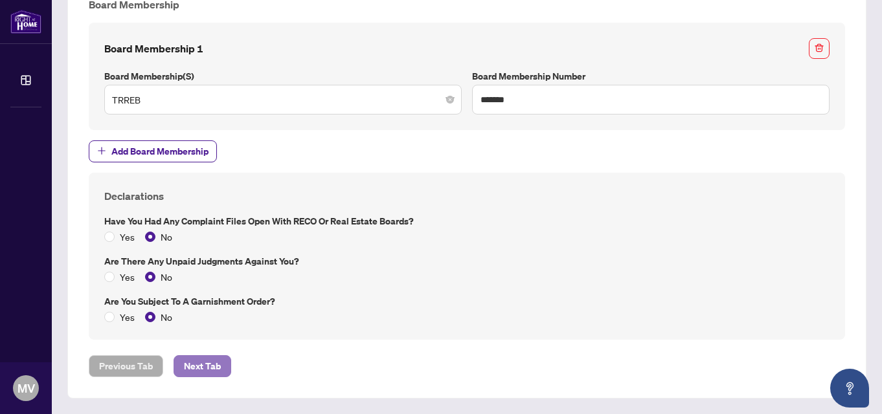
click at [204, 365] on span "Next Tab" at bounding box center [202, 366] width 37 height 21
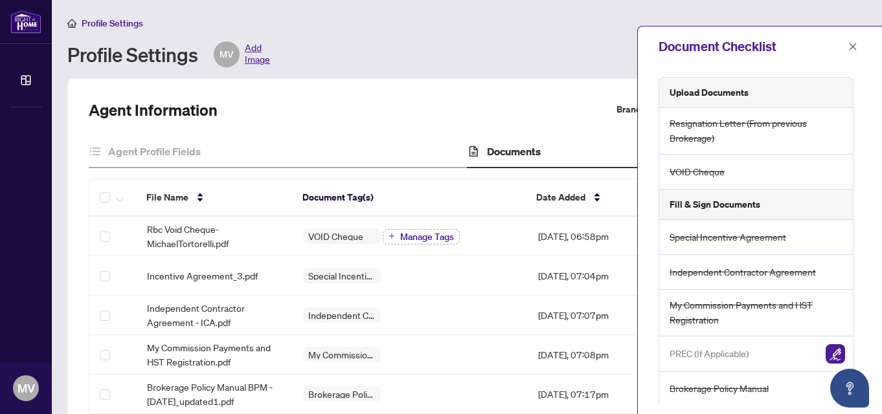
scroll to position [4, 0]
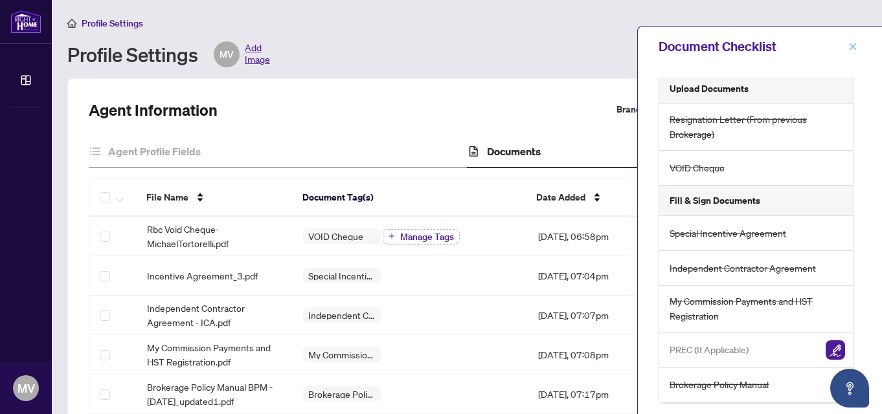
click at [852, 47] on icon "close" at bounding box center [853, 46] width 7 height 7
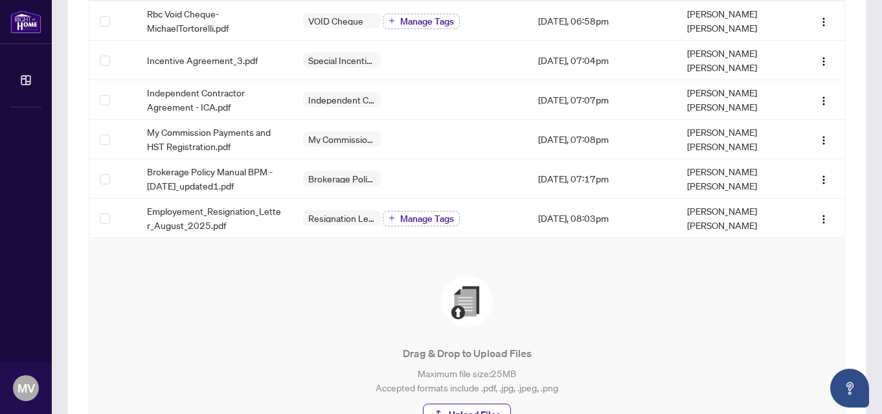
scroll to position [108, 0]
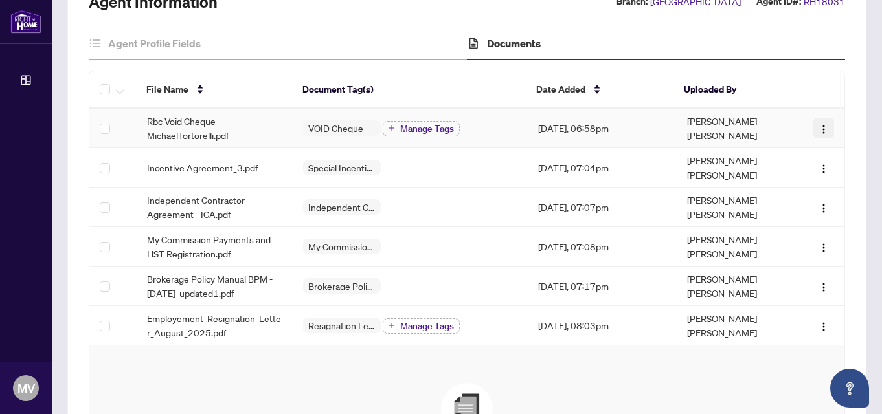
click at [819, 132] on img "button" at bounding box center [824, 129] width 10 height 10
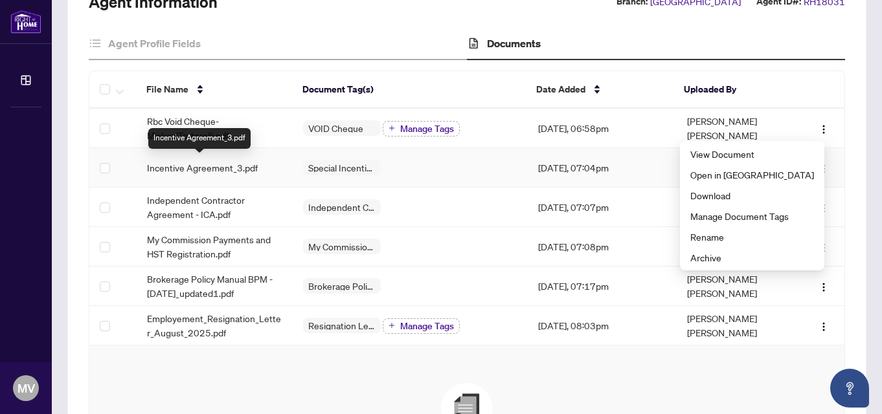
click at [236, 166] on span "Incentive Agreement_3.pdf" at bounding box center [202, 168] width 111 height 14
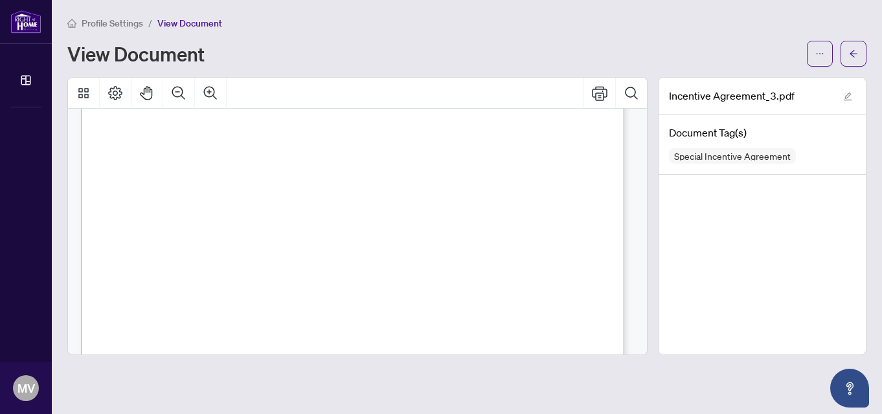
scroll to position [1709, 0]
click at [766, 49] on div "View Document" at bounding box center [433, 53] width 732 height 21
click at [119, 26] on span "Profile Settings" at bounding box center [113, 23] width 62 height 12
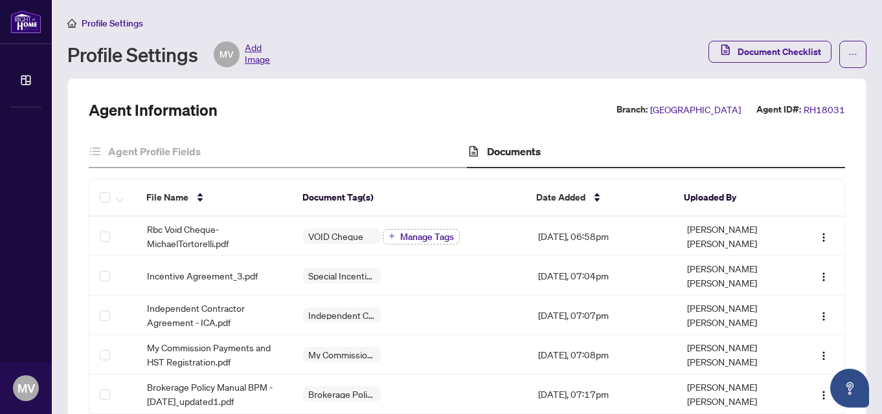
click at [259, 52] on span "Add Image" at bounding box center [257, 54] width 25 height 26
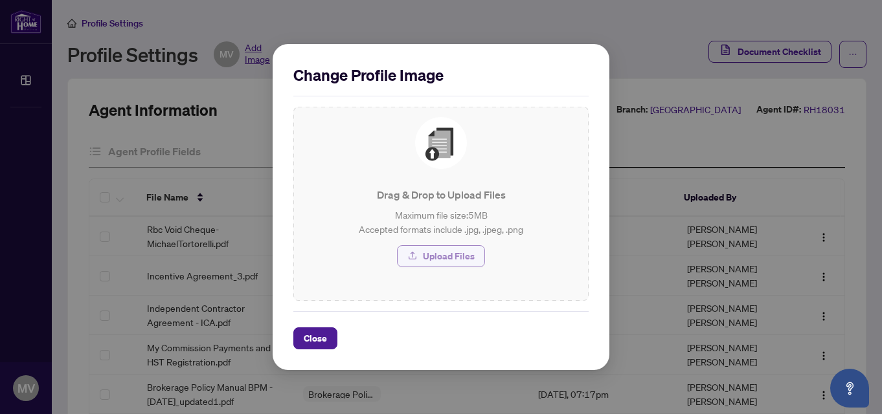
click at [445, 253] on span "Upload Files" at bounding box center [449, 256] width 52 height 21
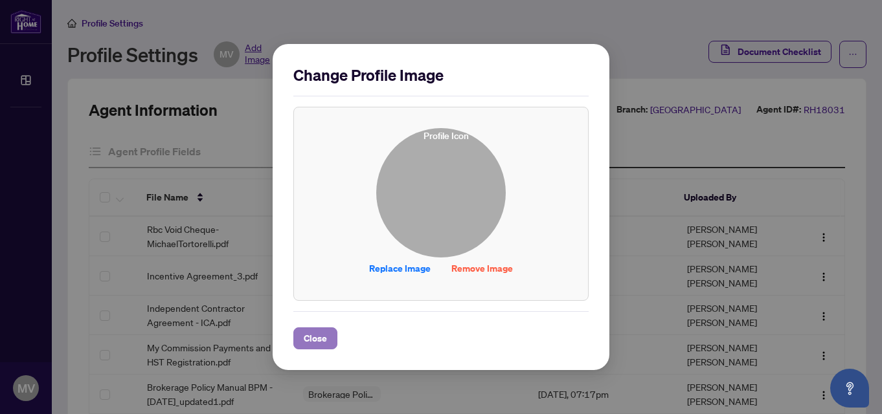
click at [319, 342] on span "Close" at bounding box center [315, 338] width 23 height 21
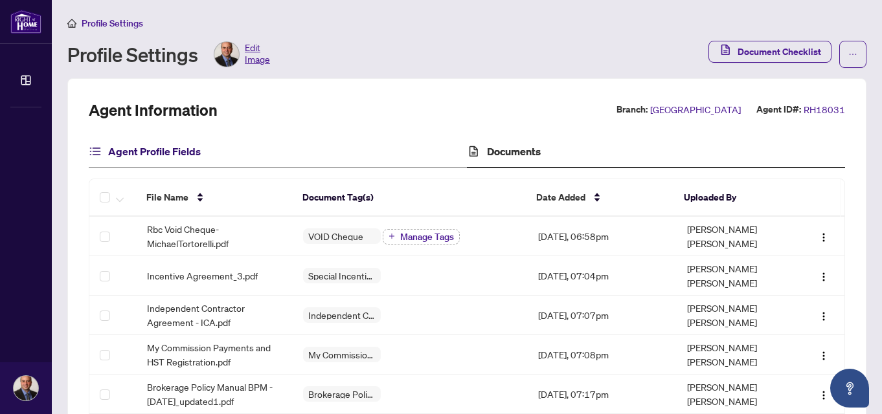
click at [159, 146] on h4 "Agent Profile Fields" at bounding box center [154, 152] width 93 height 16
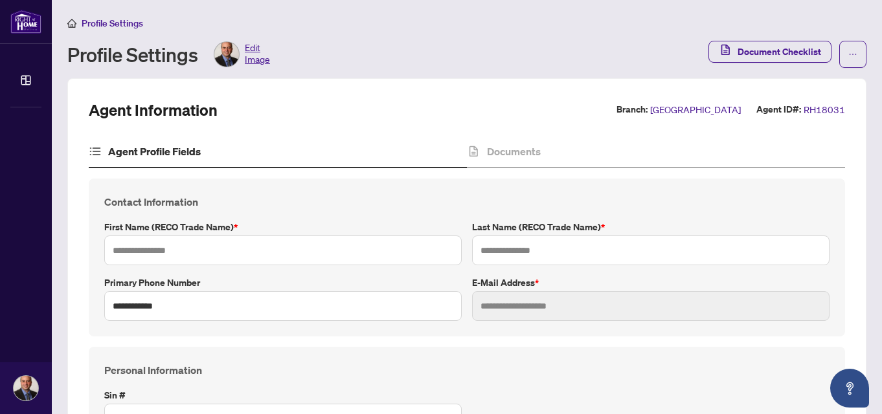
type input "**********"
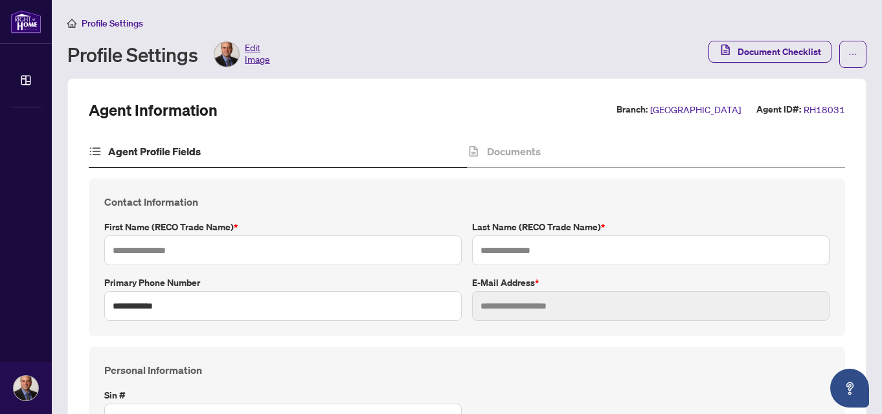
type input "*********"
type input "*******"
type input "****"
type input "**********"
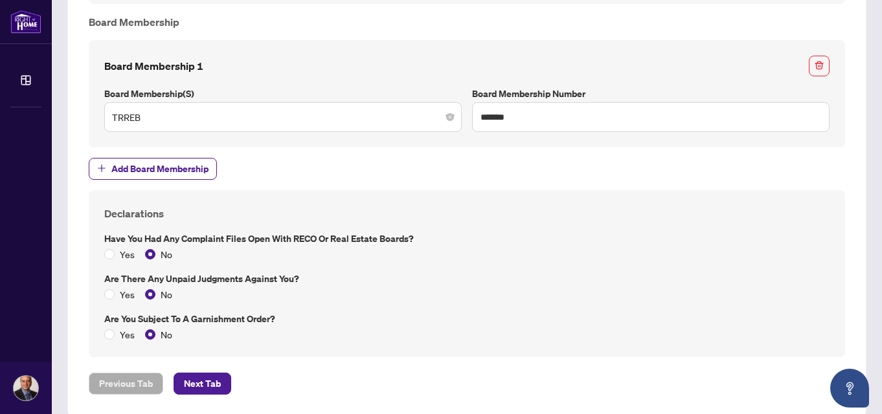
scroll to position [1105, 0]
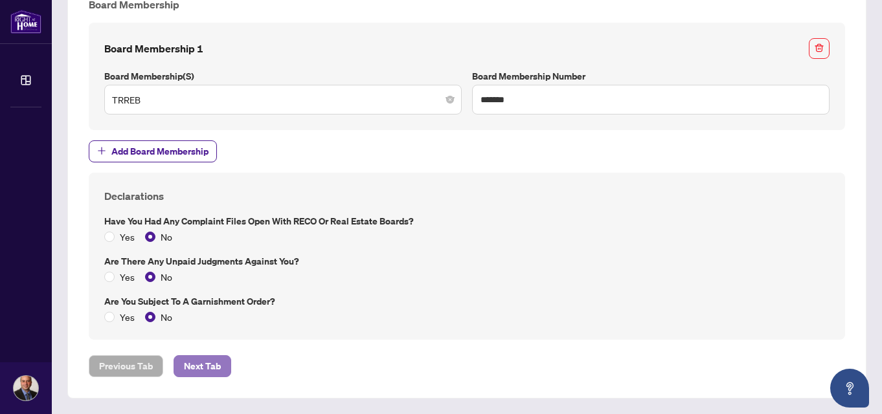
click at [202, 367] on span "Next Tab" at bounding box center [202, 366] width 37 height 21
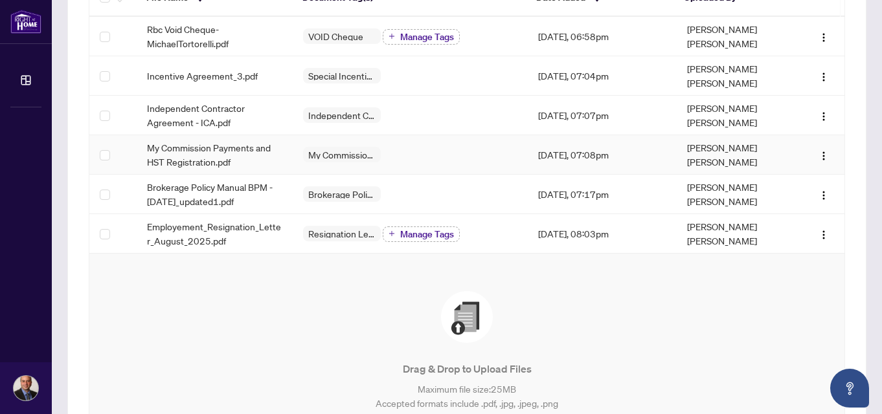
scroll to position [216, 0]
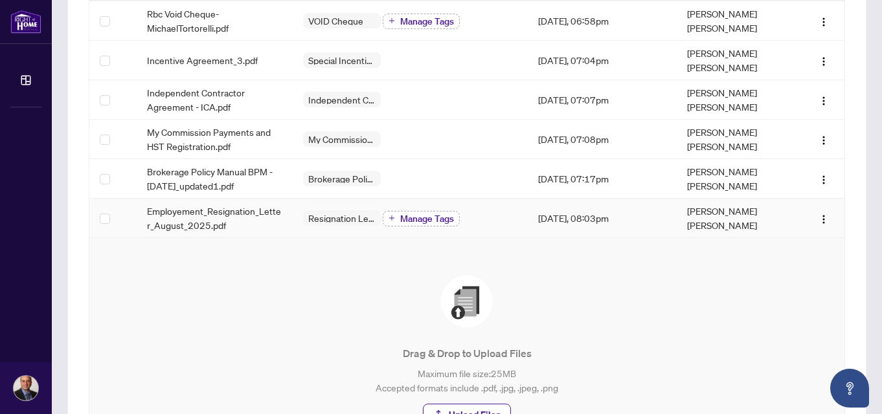
click at [440, 214] on span "Manage Tags" at bounding box center [427, 218] width 54 height 9
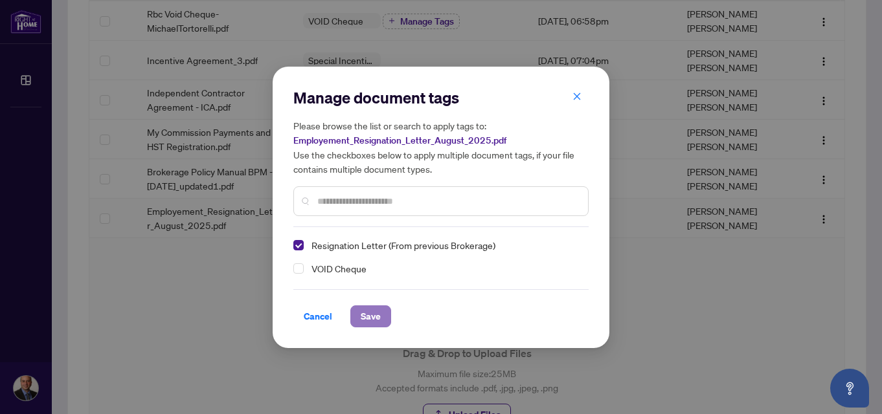
click at [370, 314] on span "Save" at bounding box center [371, 316] width 20 height 21
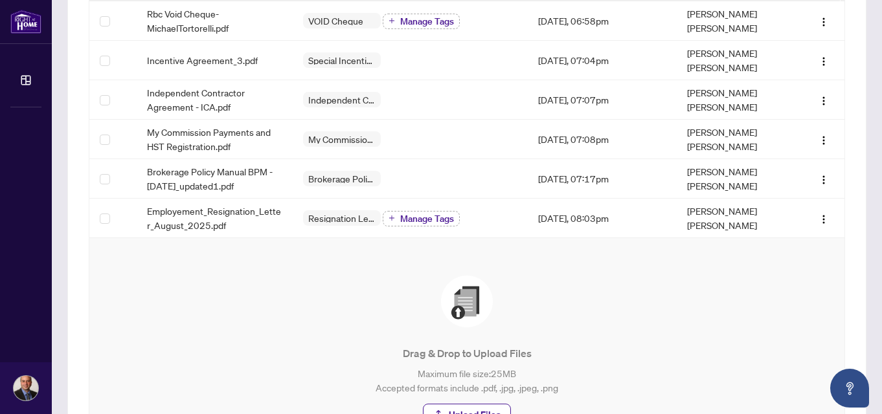
scroll to position [108, 0]
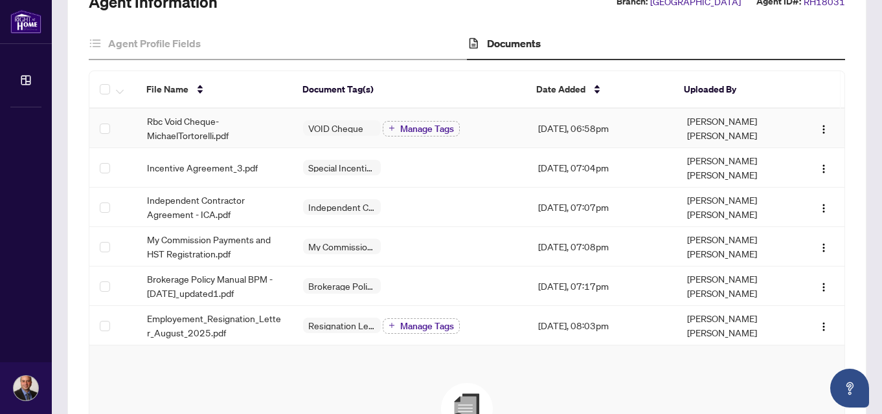
click at [342, 131] on span "VOID Cheque" at bounding box center [335, 128] width 65 height 9
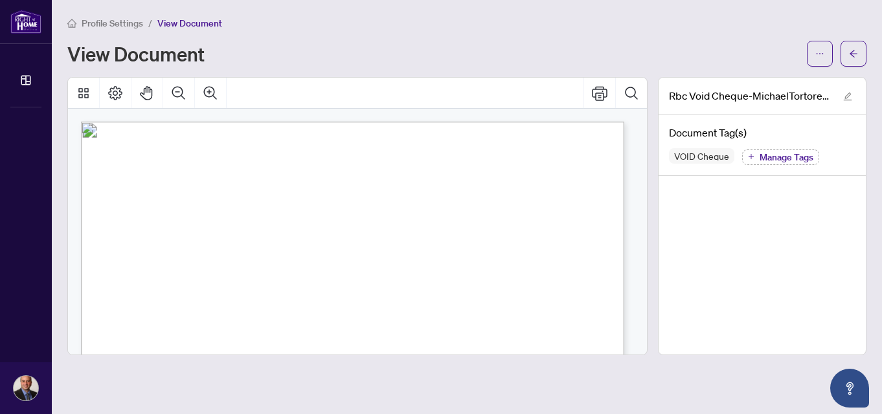
click at [106, 23] on span "Profile Settings" at bounding box center [113, 23] width 62 height 12
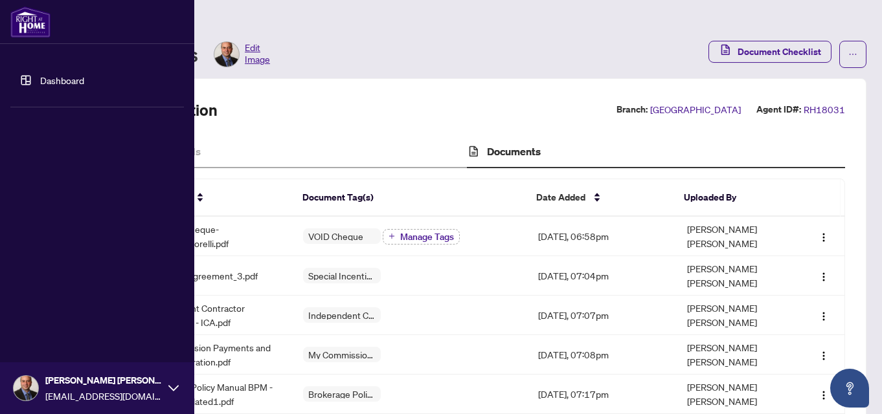
click at [60, 82] on link "Dashboard" at bounding box center [62, 80] width 44 height 12
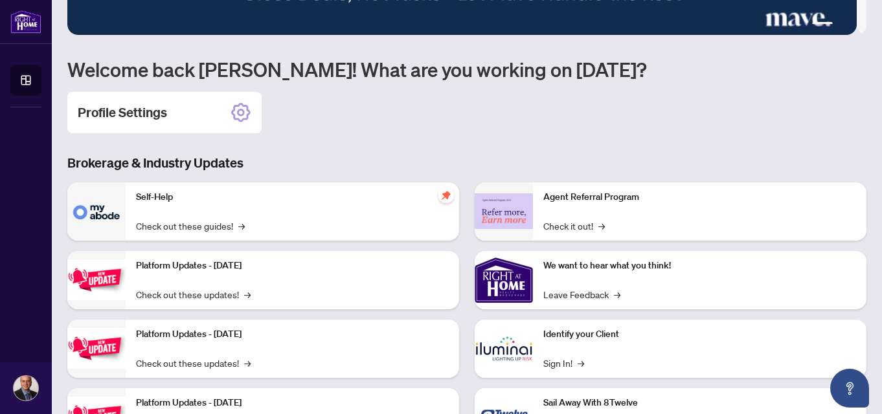
scroll to position [174, 0]
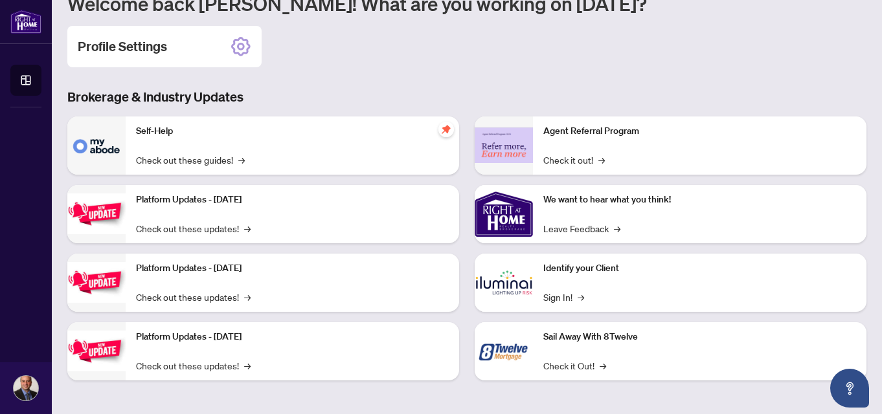
click at [96, 146] on img at bounding box center [96, 146] width 58 height 58
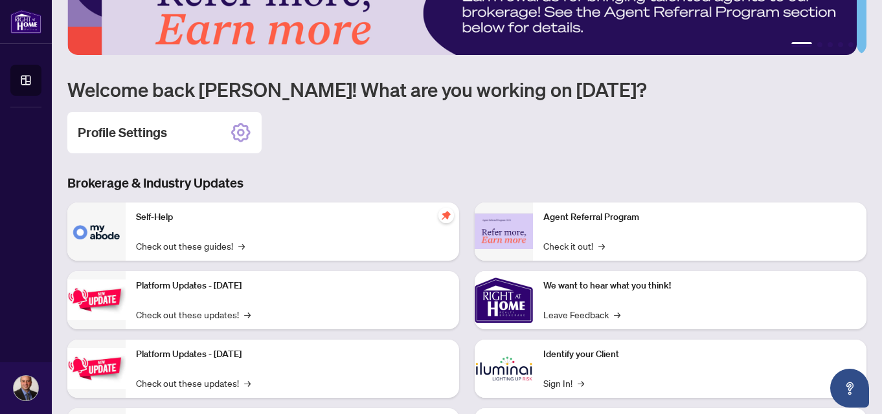
scroll to position [66, 0]
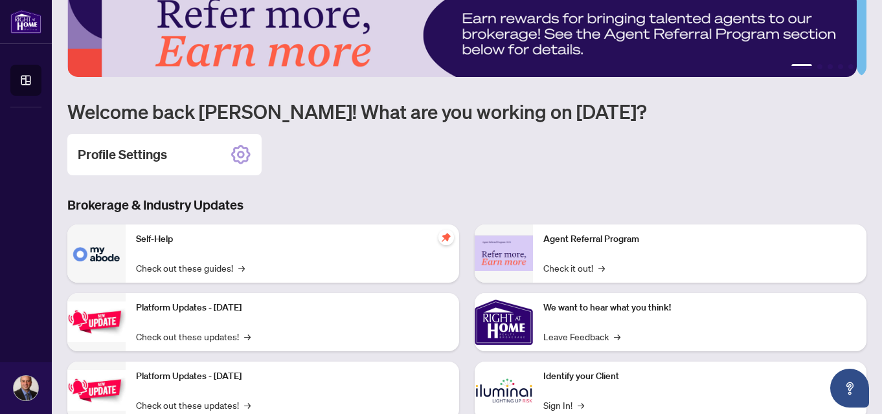
click at [504, 255] on img at bounding box center [504, 254] width 58 height 36
click at [518, 332] on img at bounding box center [504, 322] width 58 height 58
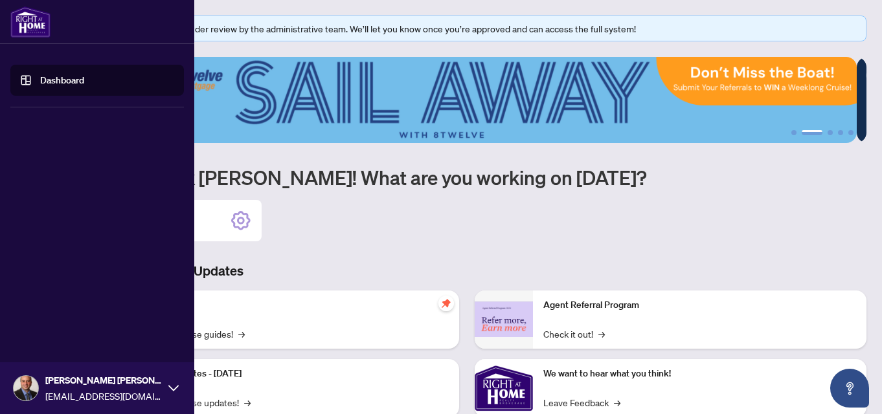
click at [172, 390] on icon at bounding box center [173, 388] width 10 height 6
click at [52, 308] on span "Logout" at bounding box center [52, 311] width 29 height 21
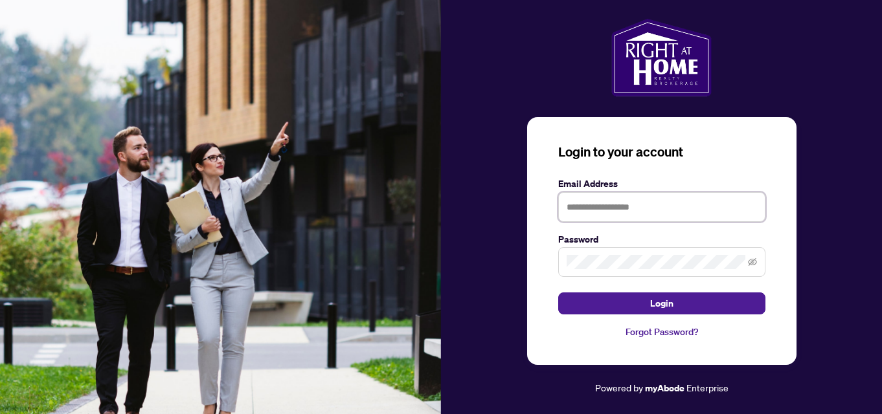
type input "**********"
click at [752, 265] on icon "eye-invisible" at bounding box center [752, 262] width 9 height 9
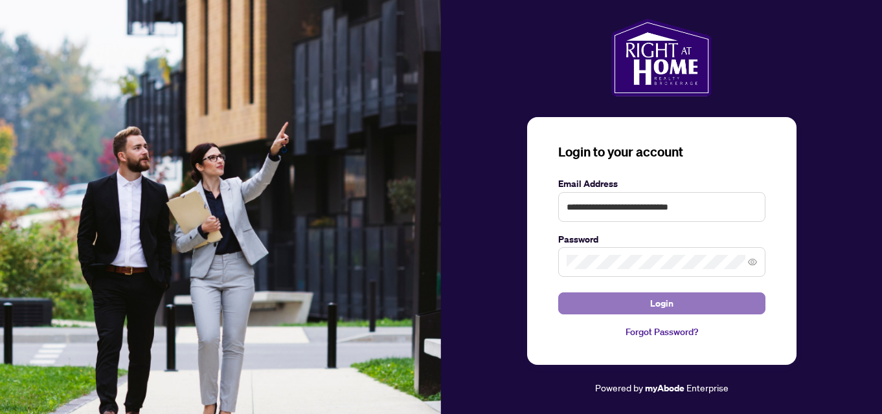
click at [688, 306] on button "Login" at bounding box center [661, 304] width 207 height 22
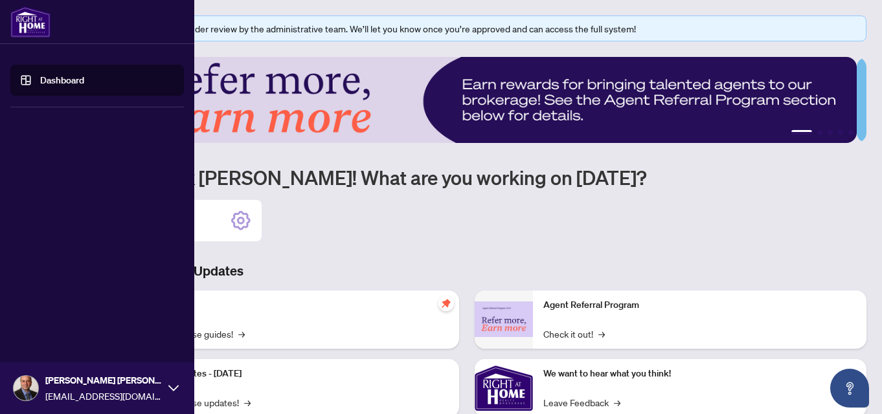
click at [168, 391] on icon at bounding box center [173, 388] width 10 height 10
click at [60, 311] on span "Logout" at bounding box center [52, 311] width 29 height 21
